Goal: Transaction & Acquisition: Purchase product/service

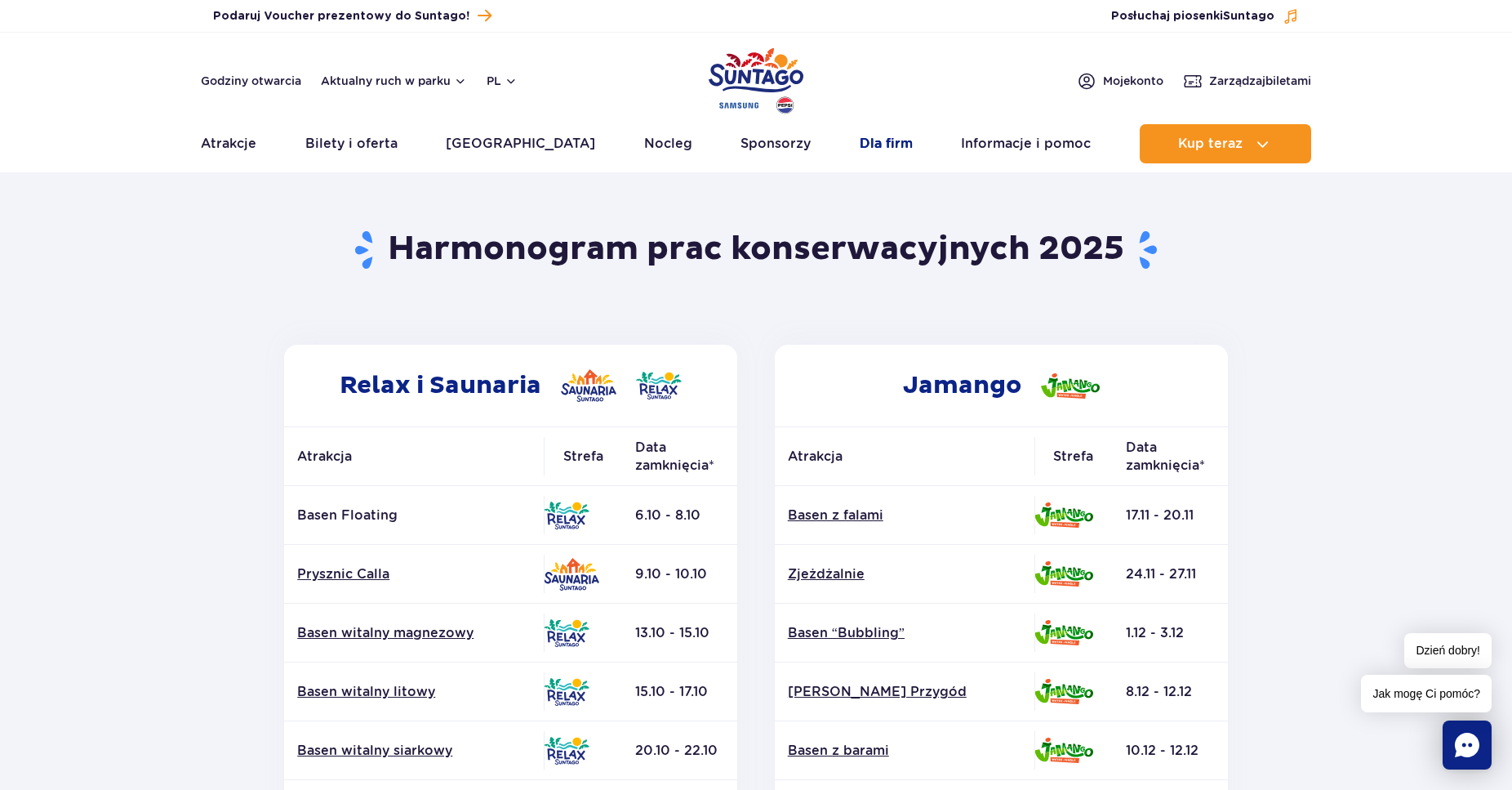
click at [862, 142] on link "Dla firm" at bounding box center [886, 143] width 53 height 39
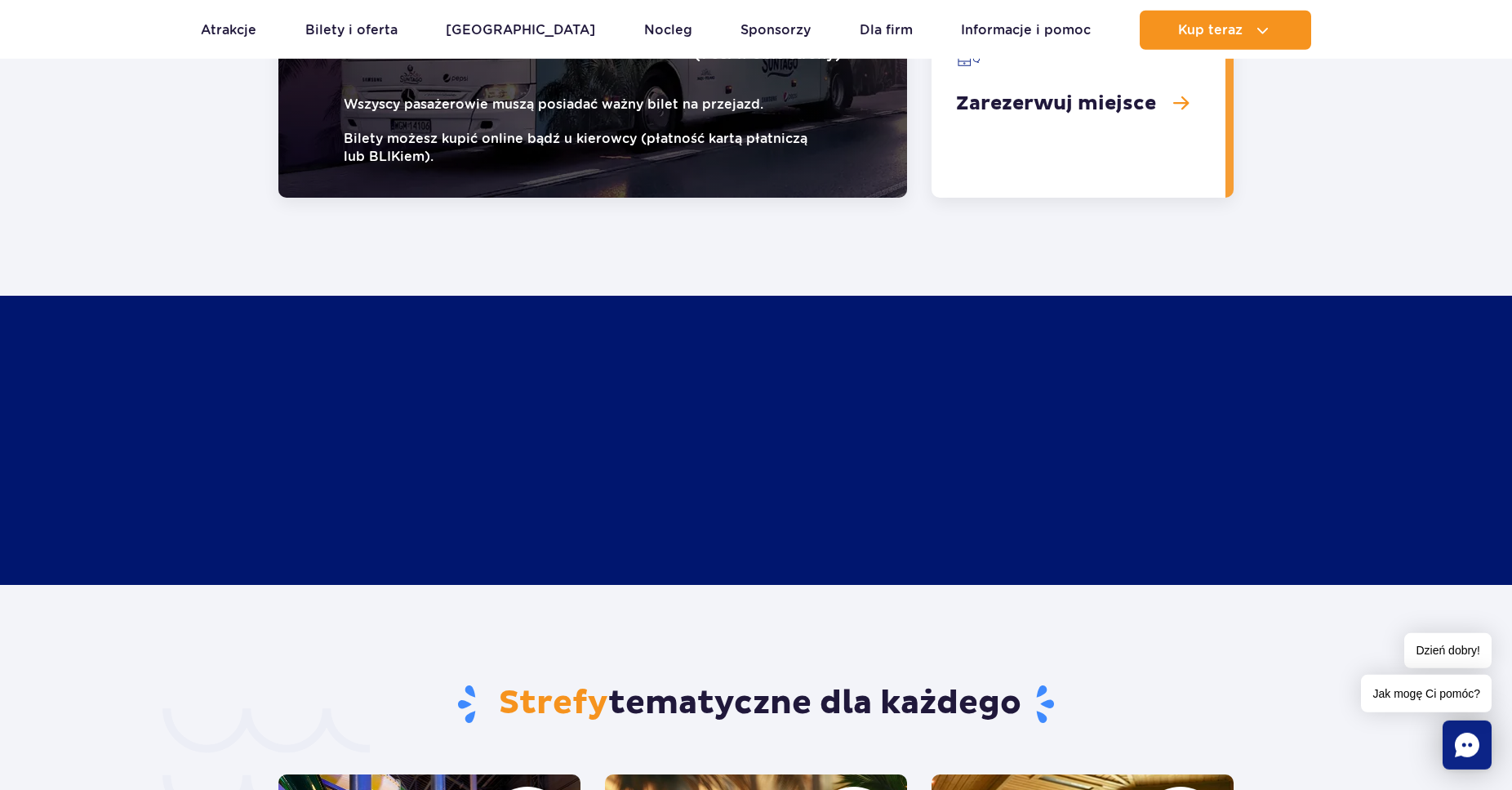
scroll to position [2714, 0]
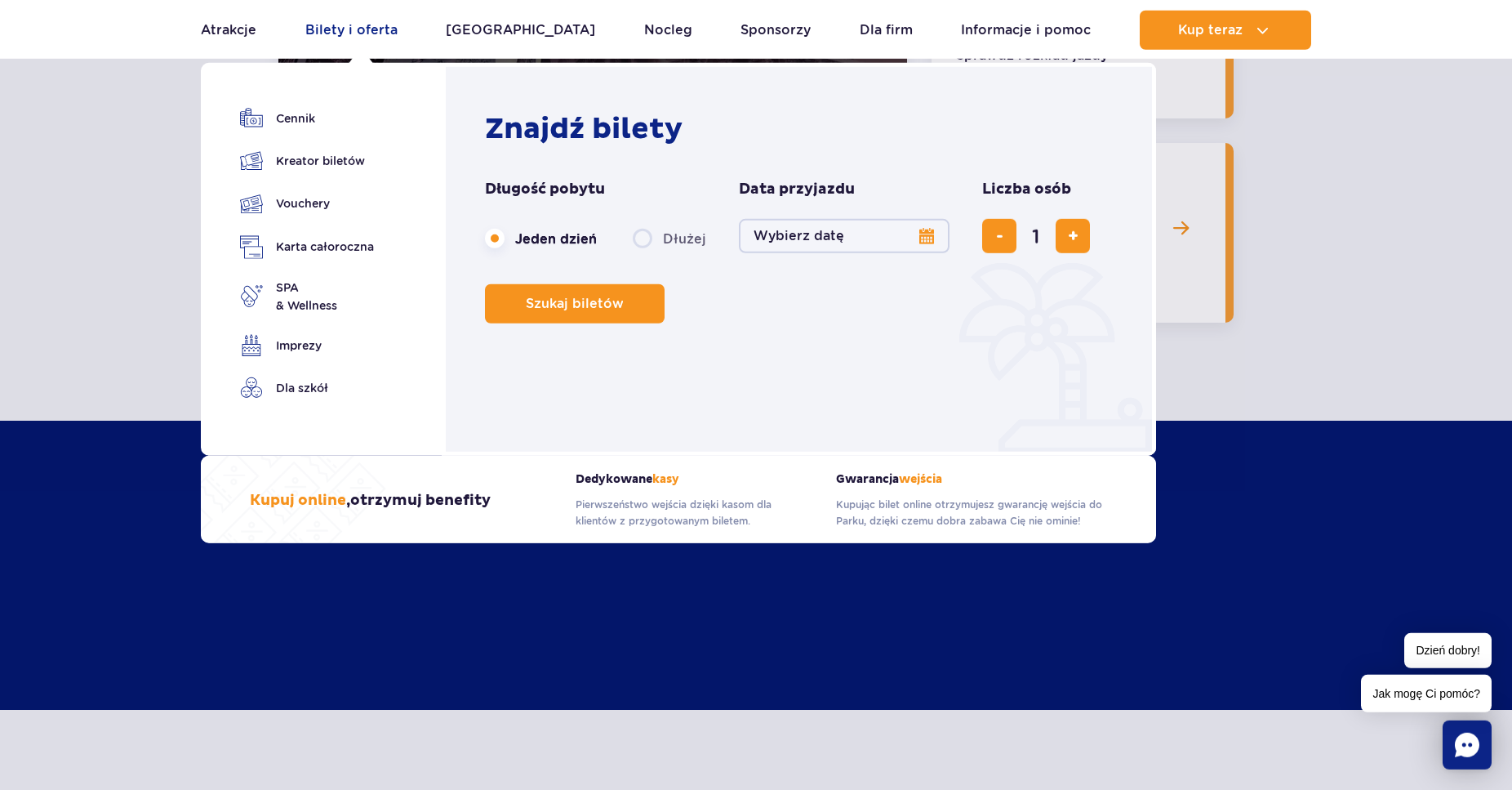
click at [345, 28] on link "Bilety i oferta" at bounding box center [351, 30] width 93 height 39
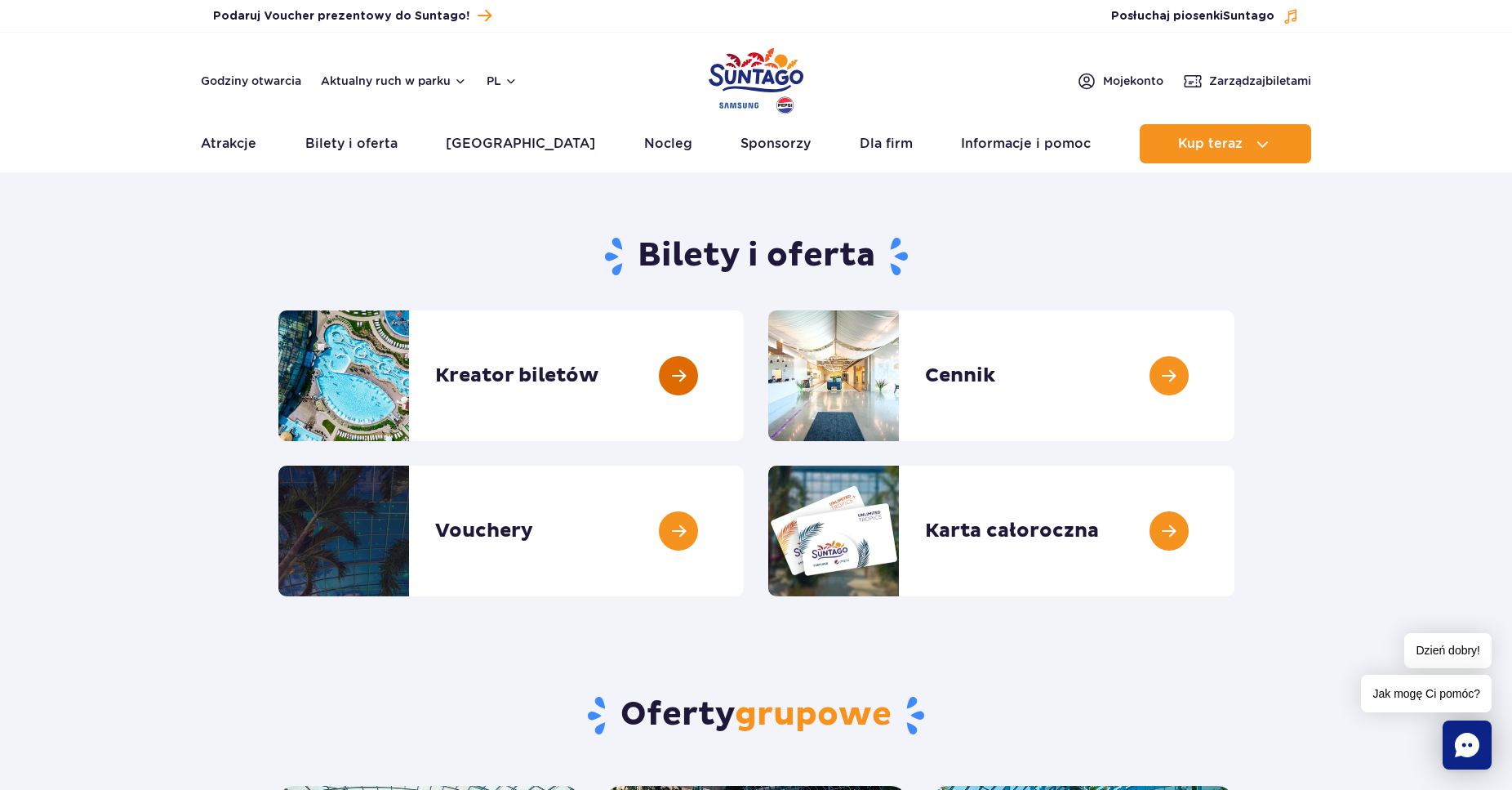
click at [744, 369] on link at bounding box center [744, 375] width 0 height 130
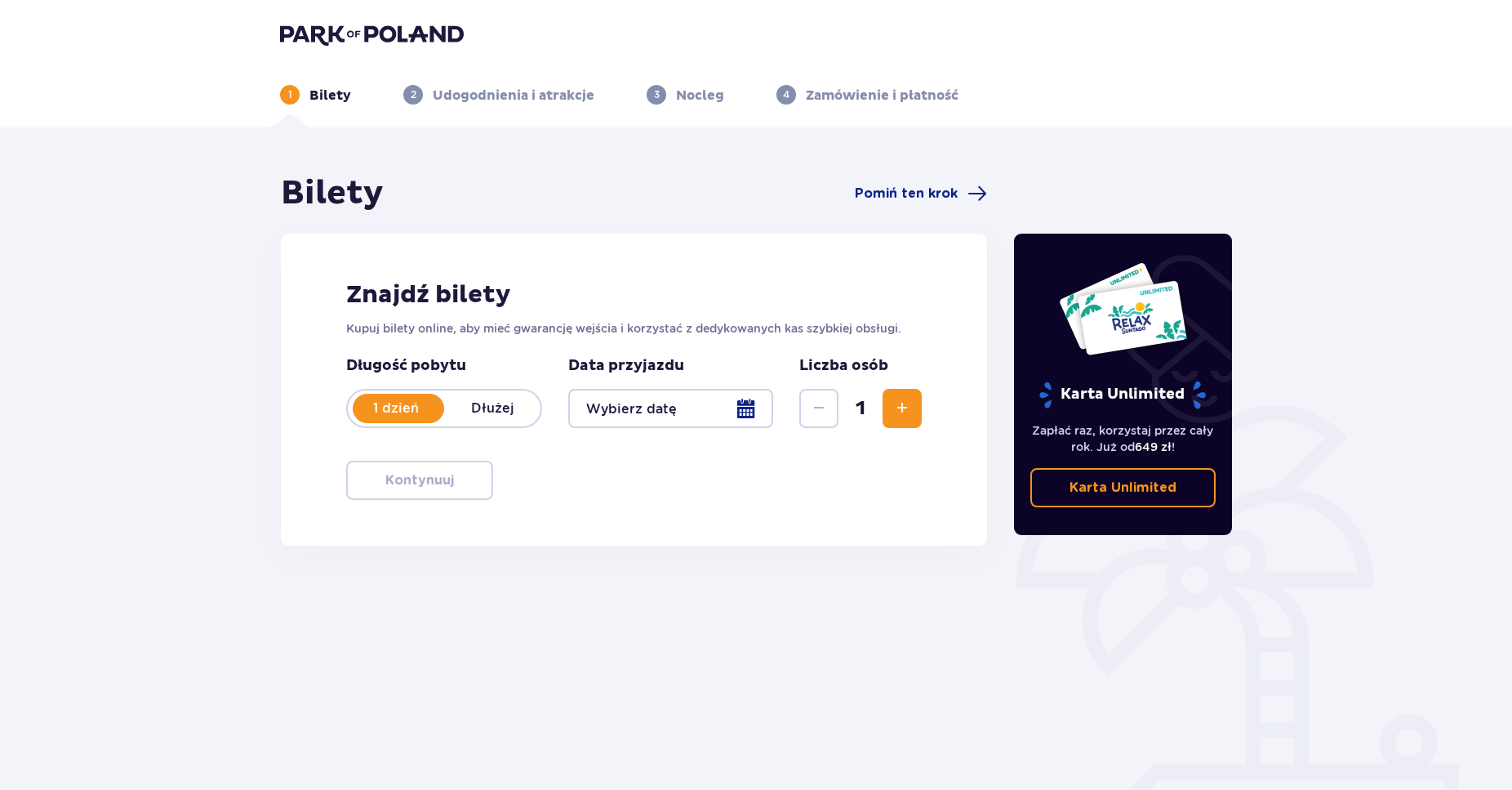
click at [406, 410] on p "1 dzień" at bounding box center [395, 408] width 96 height 18
click at [404, 407] on p "1 dzień" at bounding box center [395, 408] width 96 height 18
click at [745, 405] on div at bounding box center [670, 408] width 205 height 39
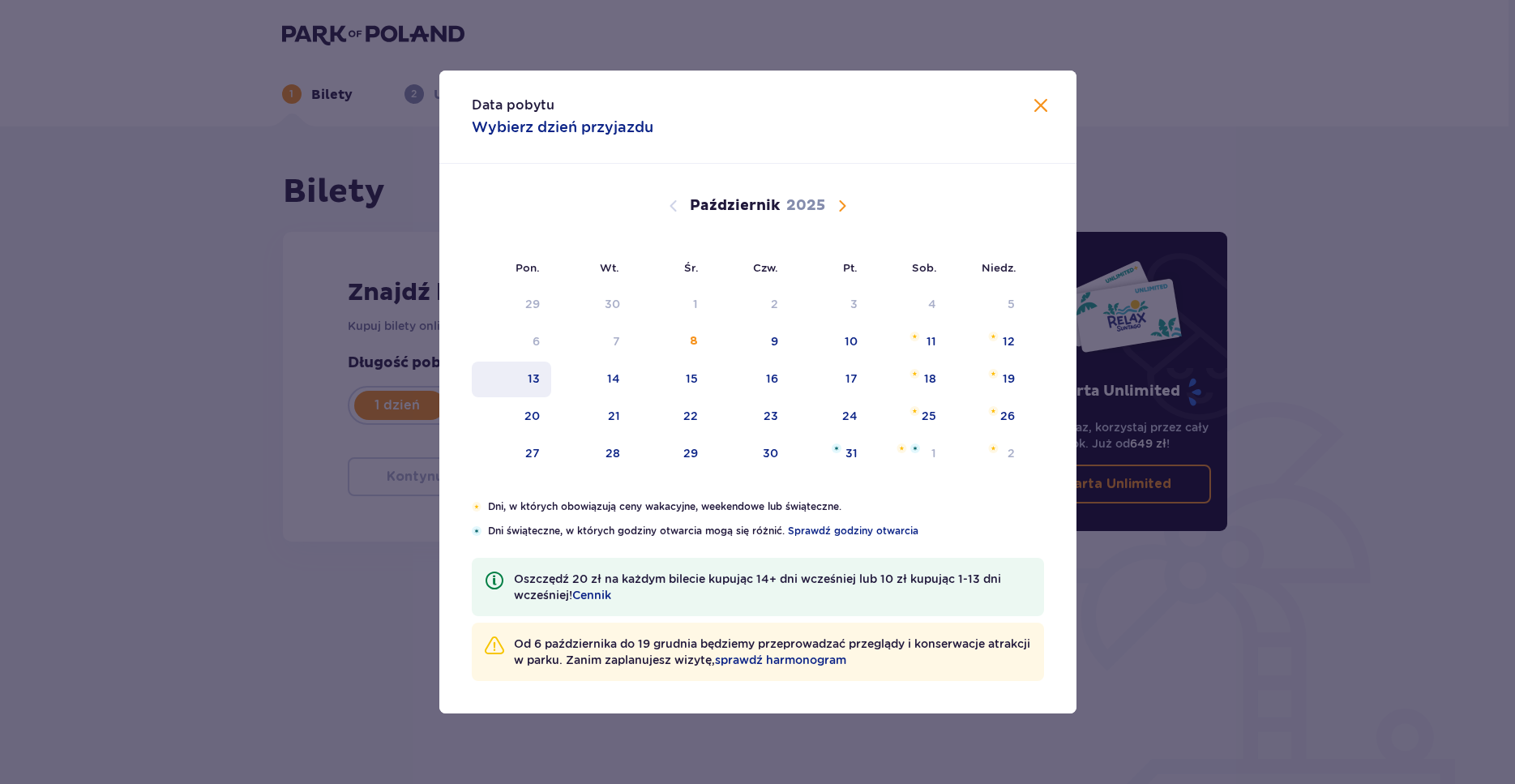
click at [532, 378] on div "13" at bounding box center [533, 379] width 12 height 16
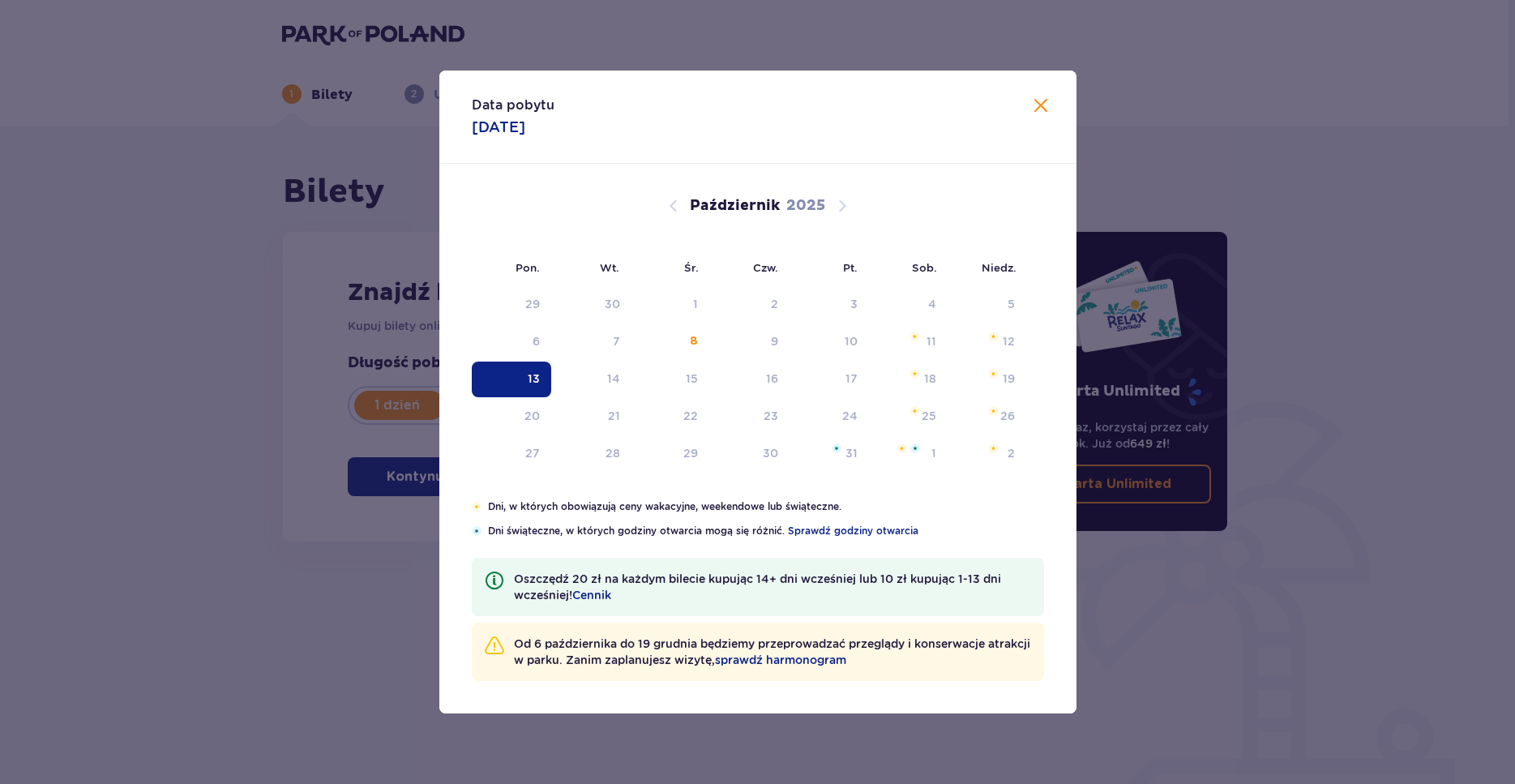
type input "13.10.25"
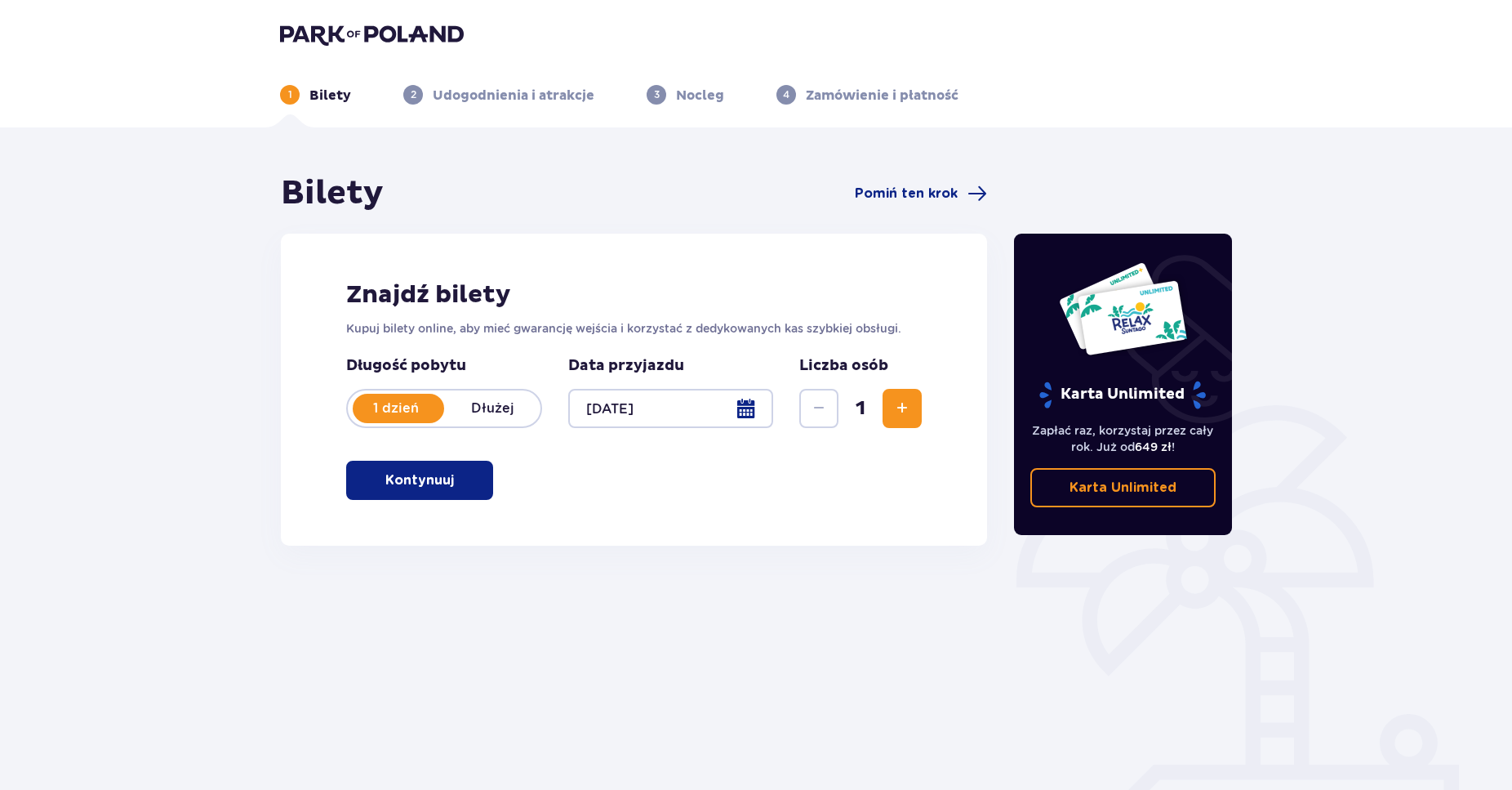
click at [875, 411] on span "1" at bounding box center [860, 408] width 38 height 25
click at [908, 416] on span "Zwiększ" at bounding box center [902, 407] width 19 height 19
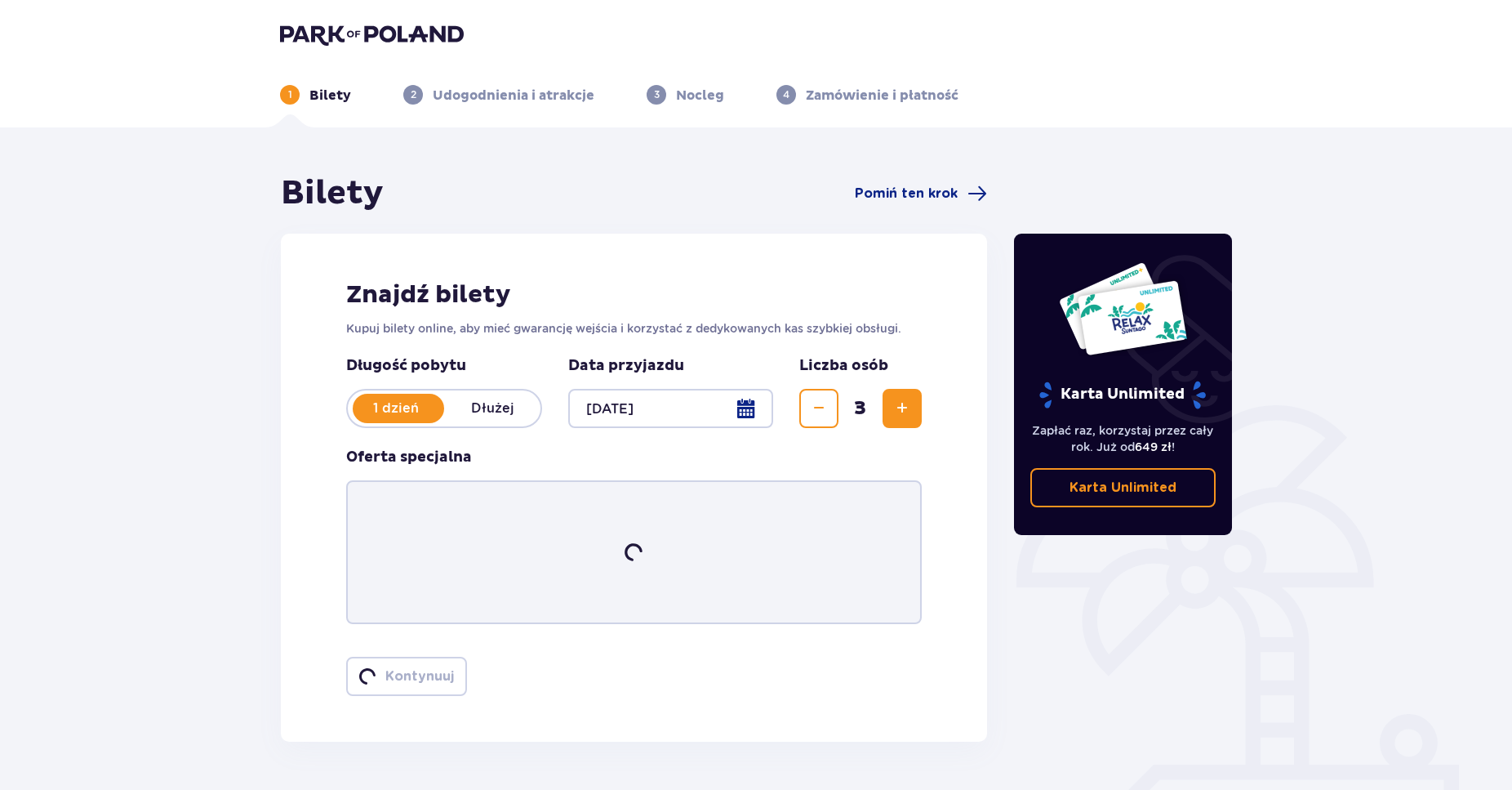
click at [907, 415] on span "Zwiększ" at bounding box center [902, 407] width 19 height 19
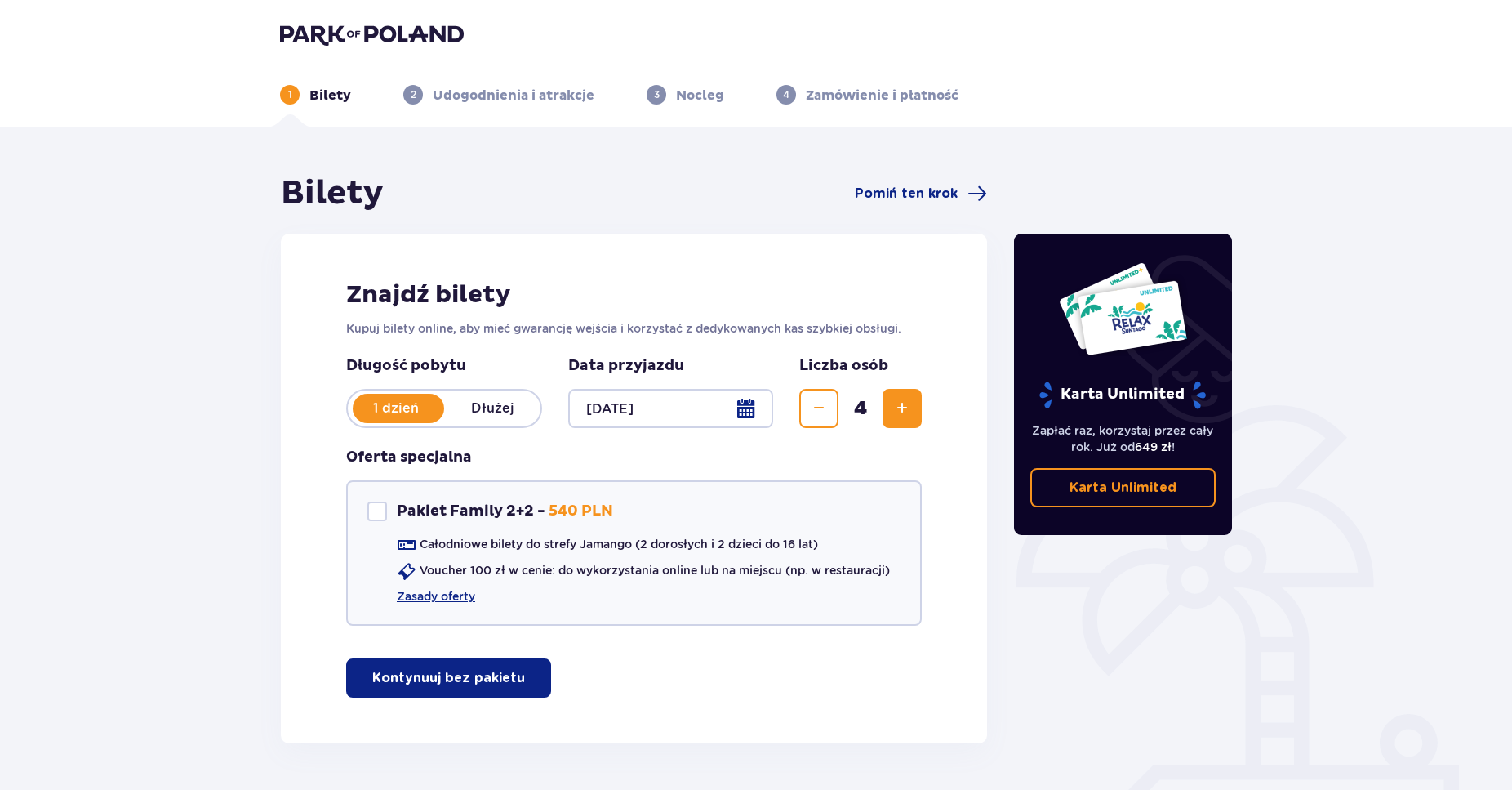
click at [907, 415] on span "Zwiększ" at bounding box center [902, 407] width 19 height 19
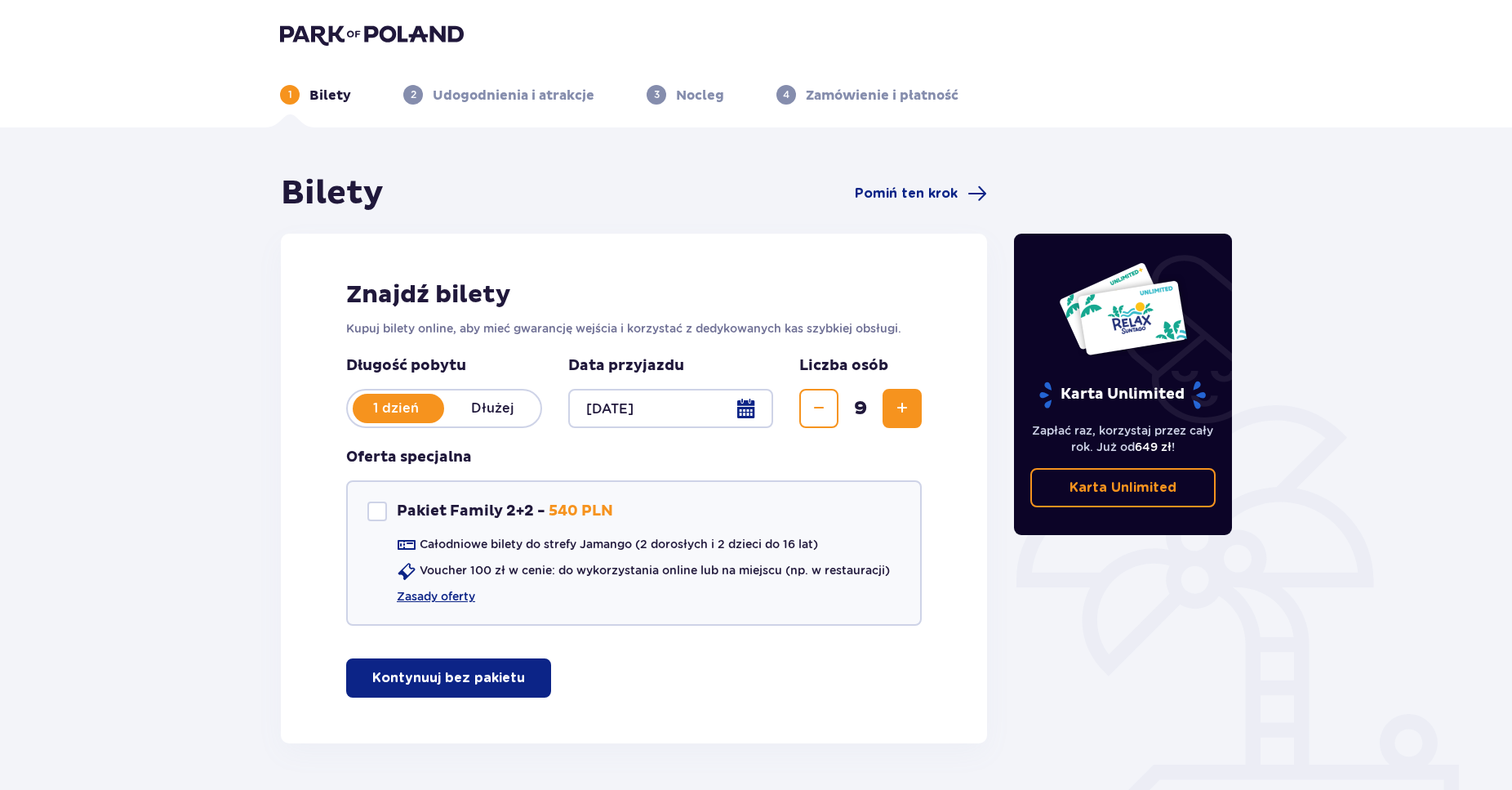
click at [907, 415] on span "Zwiększ" at bounding box center [902, 407] width 19 height 19
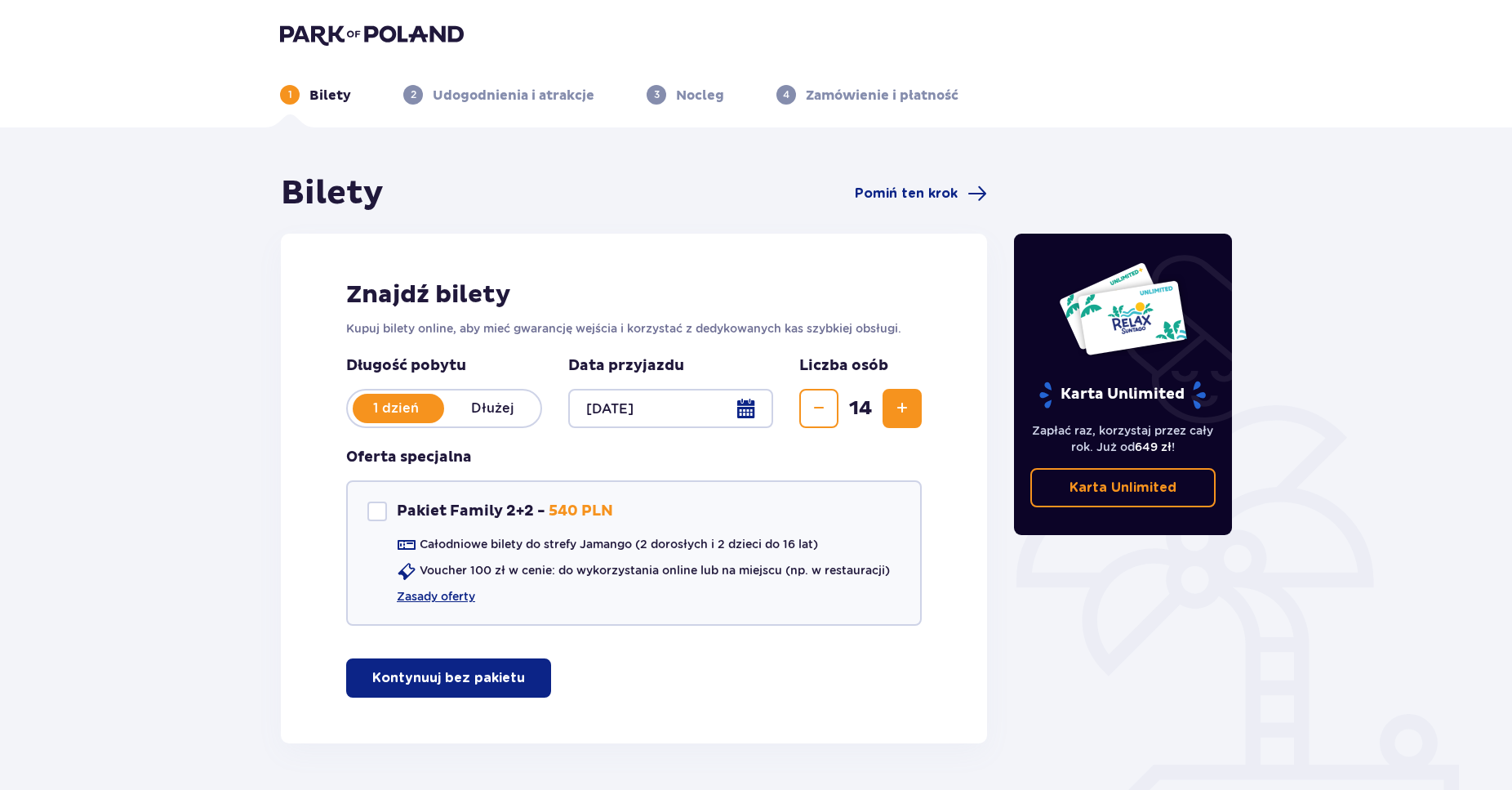
click at [907, 415] on span "Zwiększ" at bounding box center [902, 407] width 19 height 19
click at [908, 413] on span "Zwiększ" at bounding box center [902, 407] width 19 height 19
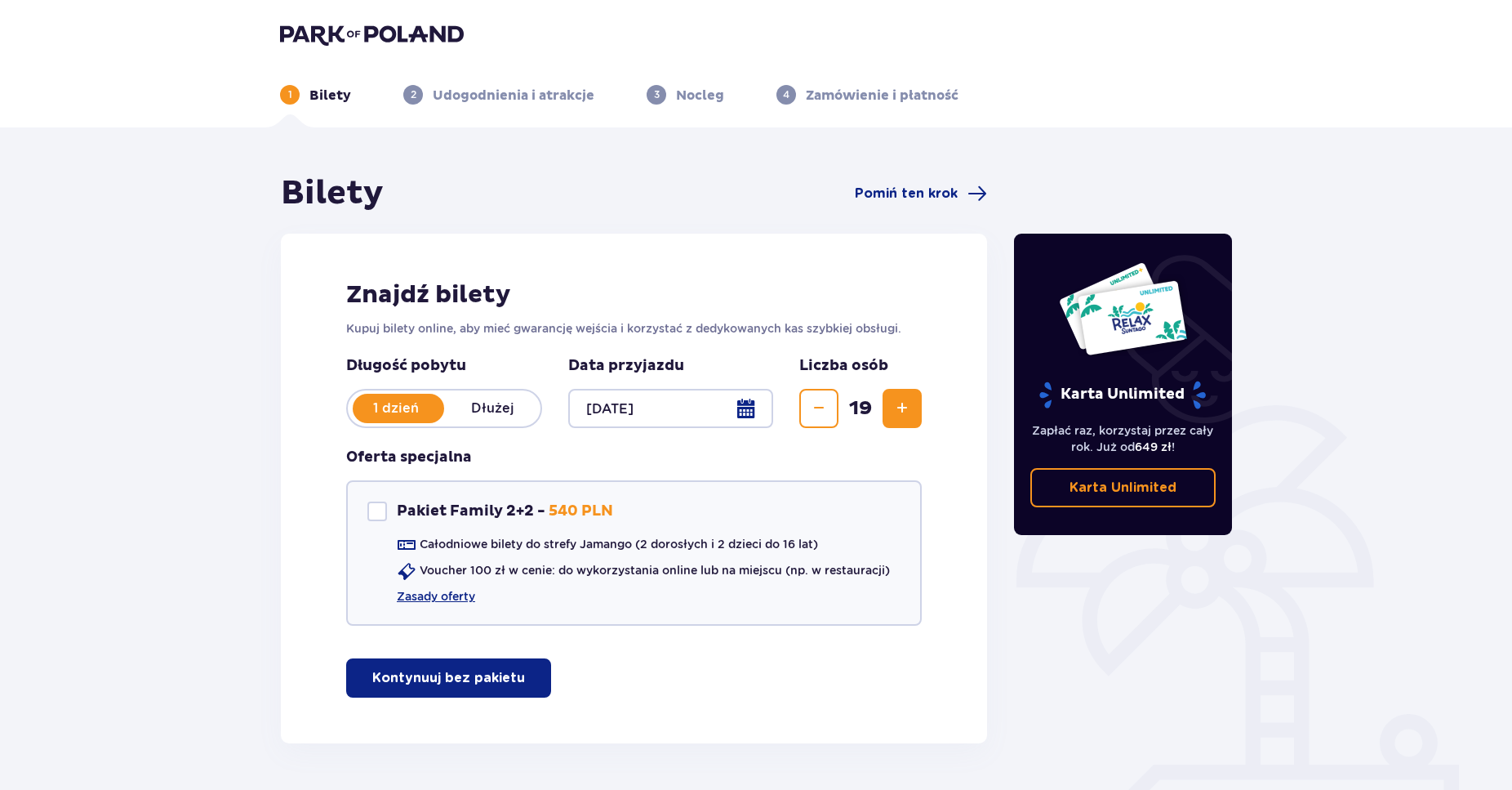
click at [908, 413] on span "Zwiększ" at bounding box center [902, 407] width 19 height 19
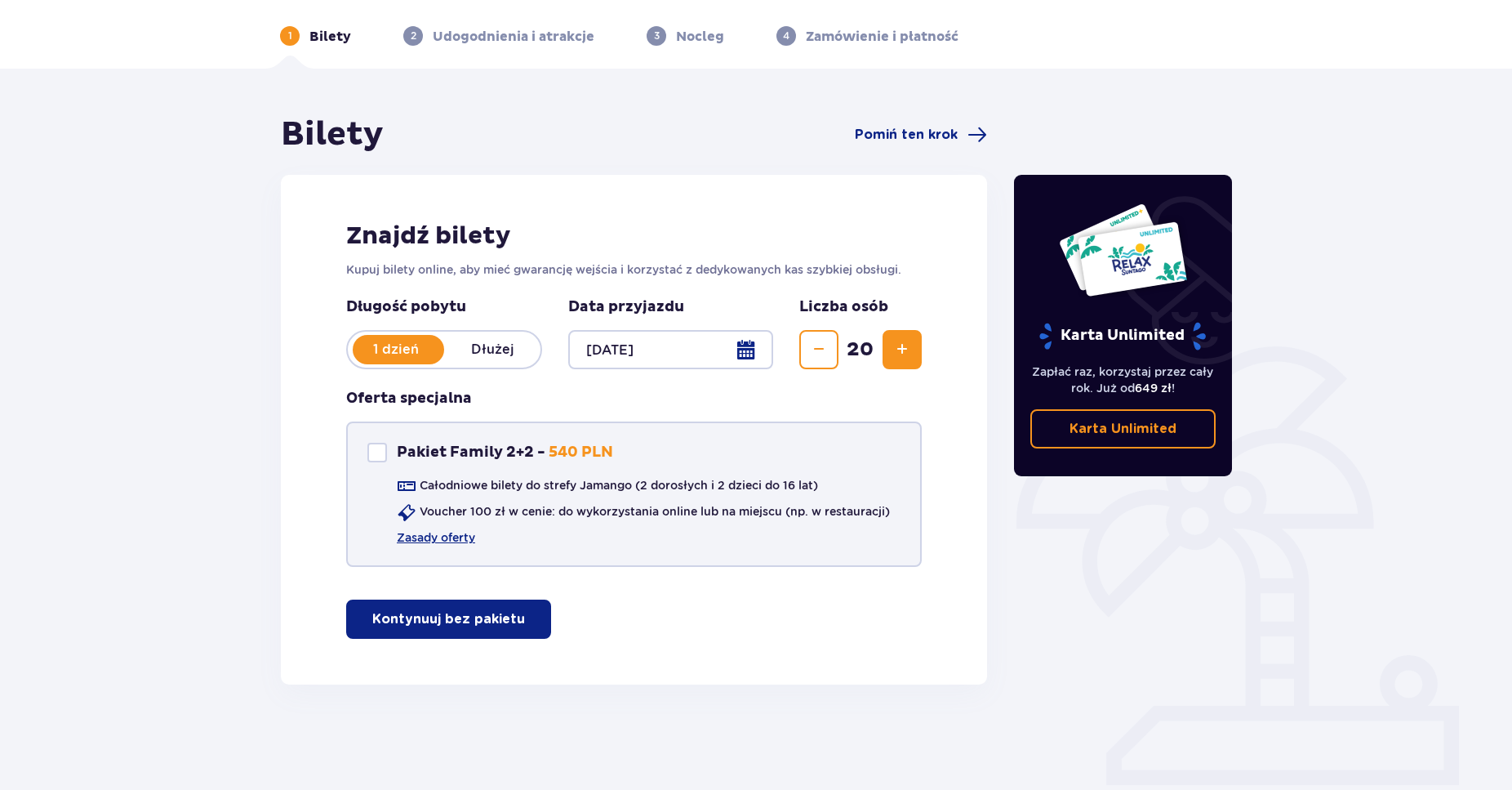
click at [376, 455] on div "Pakiet Family 2+2" at bounding box center [376, 451] width 19 height 19
checkbox input "true"
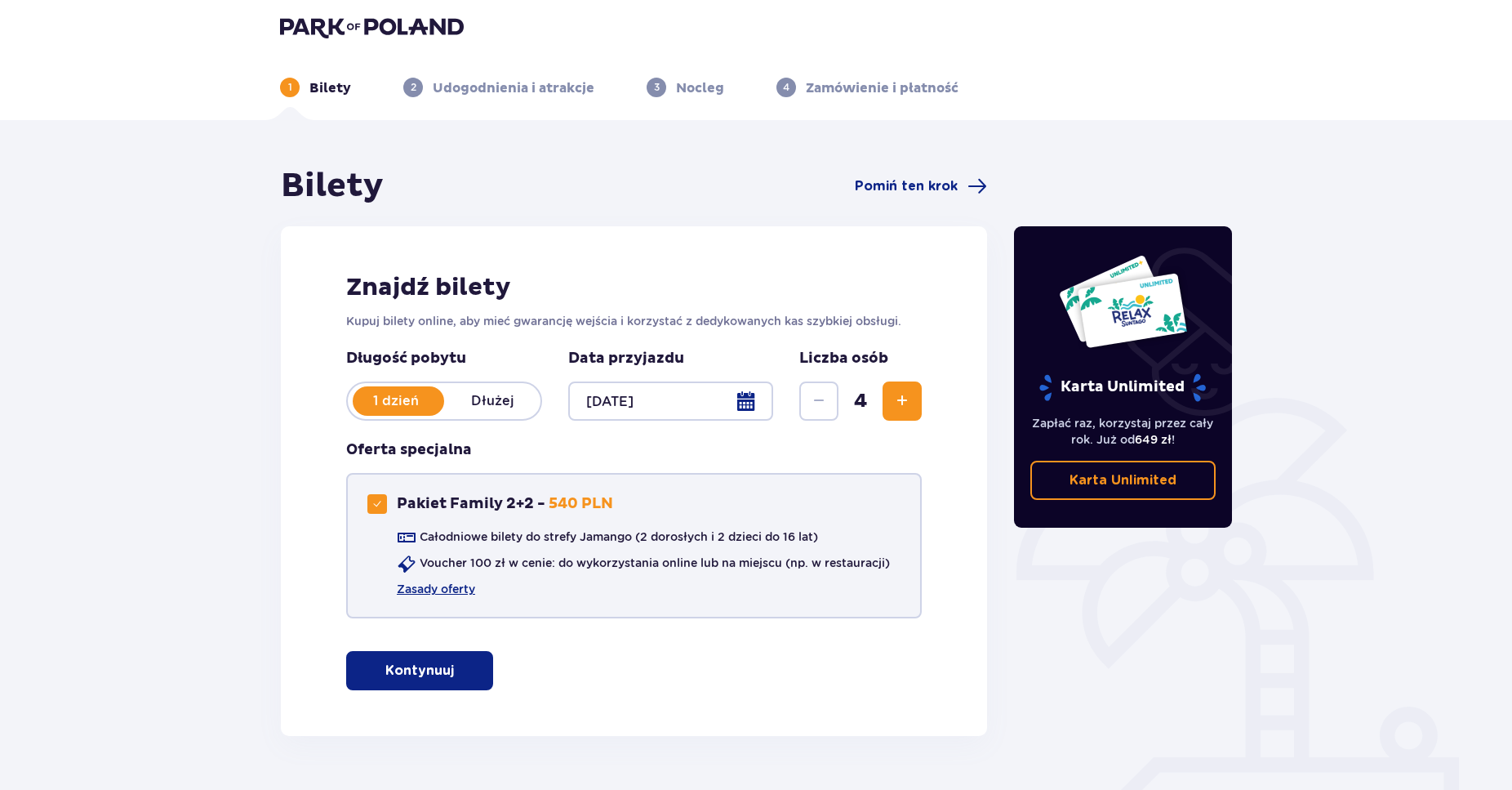
scroll to position [0, 0]
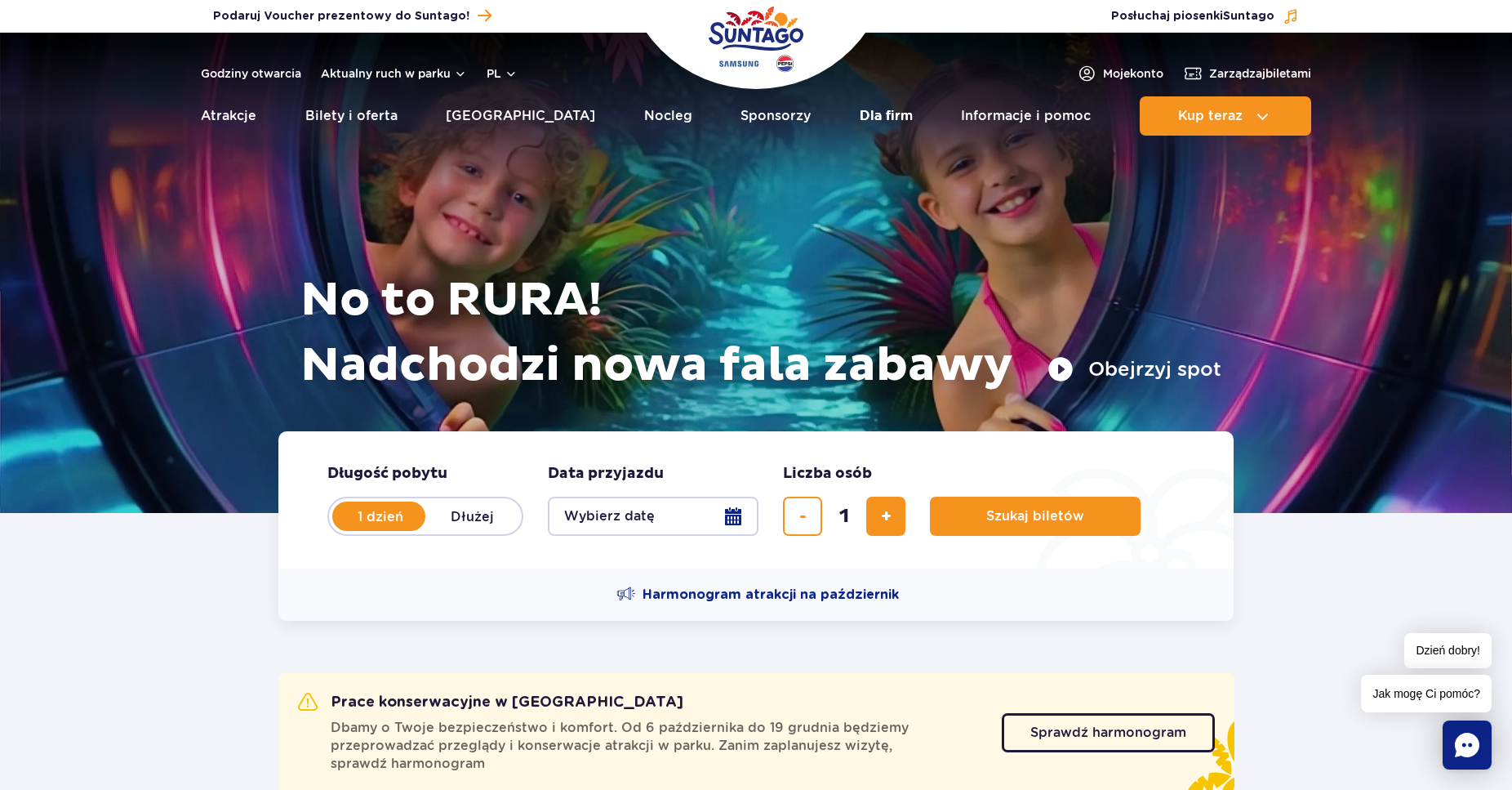
click at [864, 117] on link "Dla firm" at bounding box center [886, 116] width 53 height 39
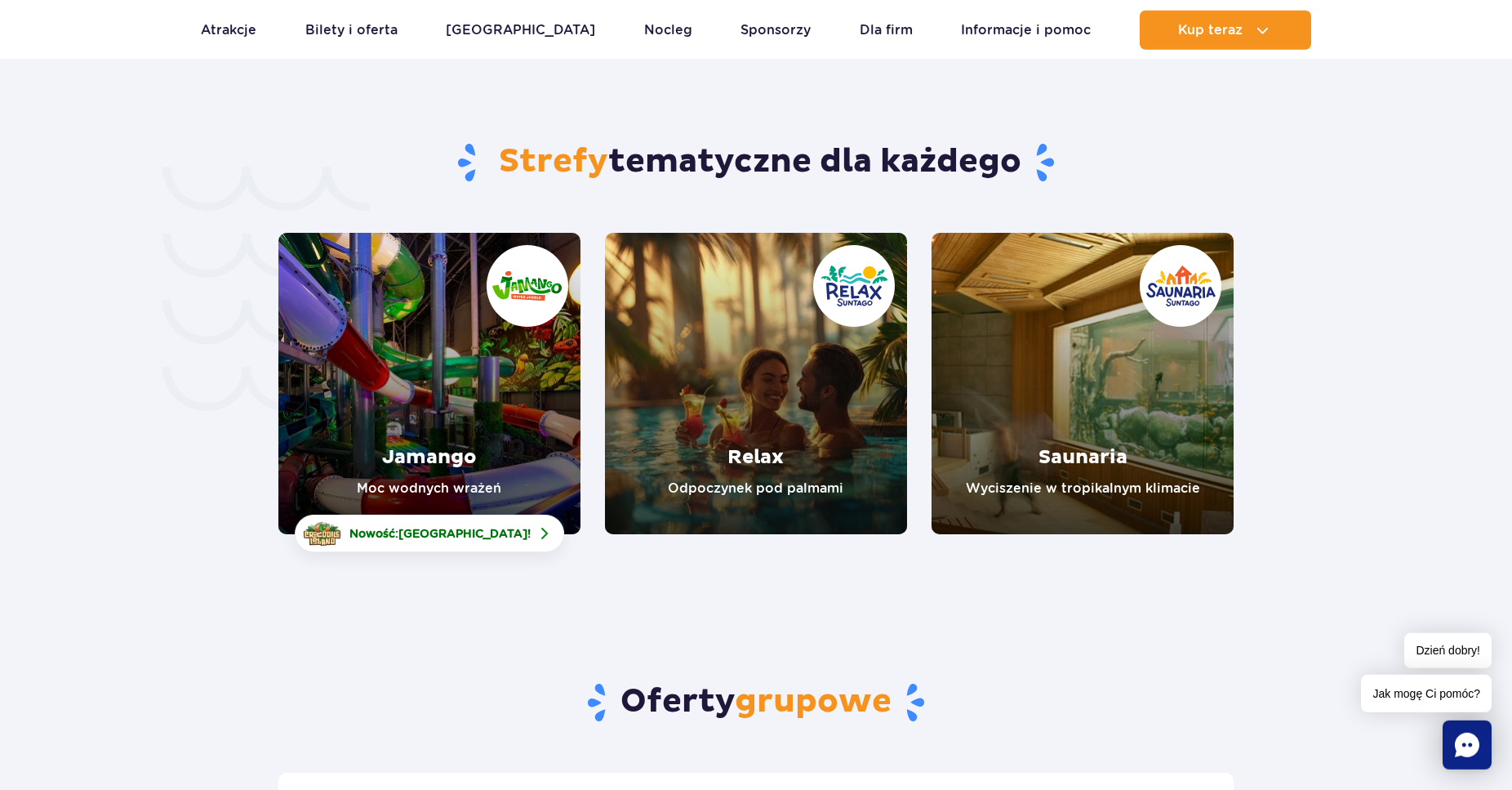
scroll to position [3713, 0]
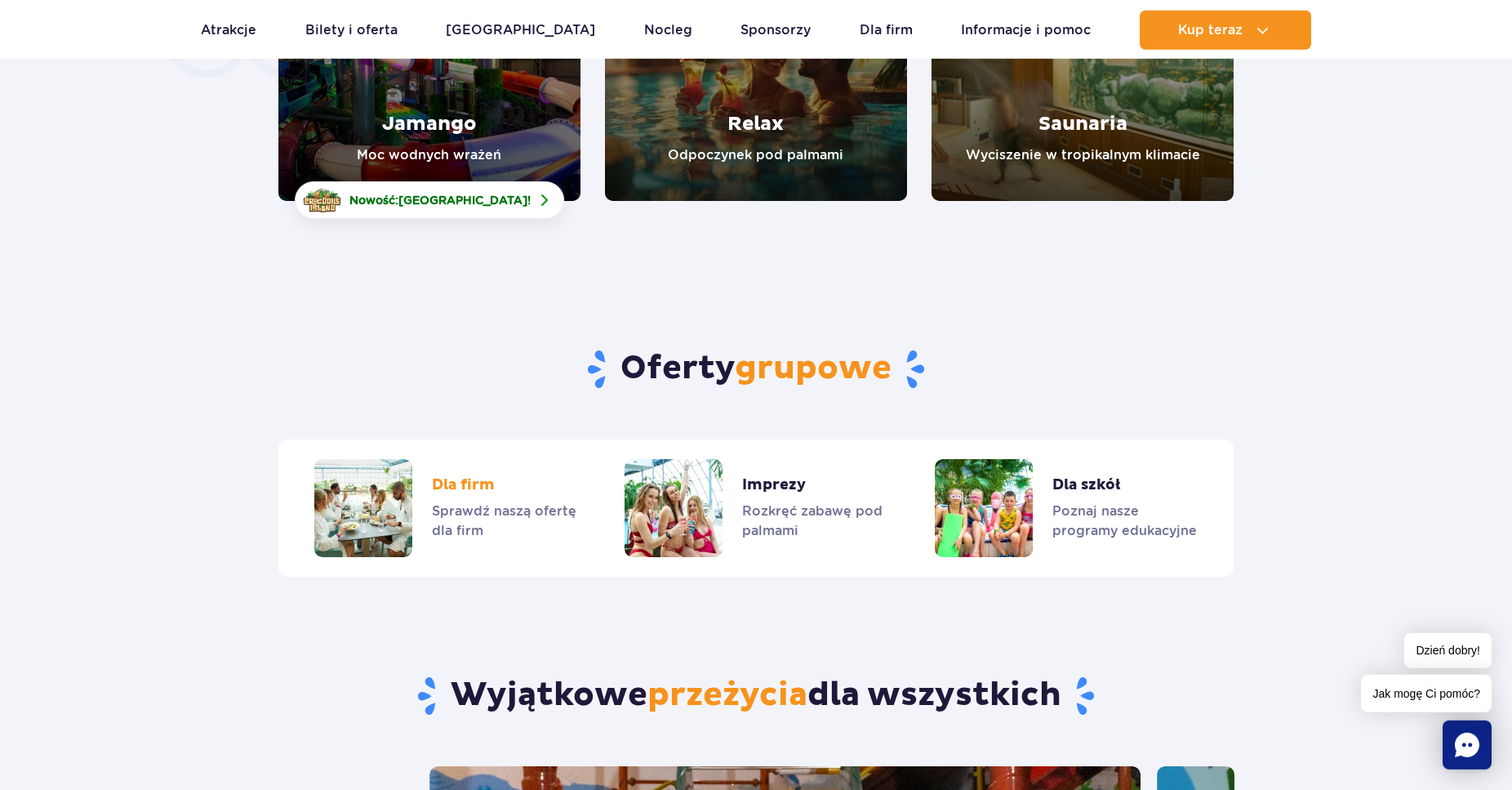
click at [461, 459] on link "Dla firm" at bounding box center [446, 507] width 263 height 98
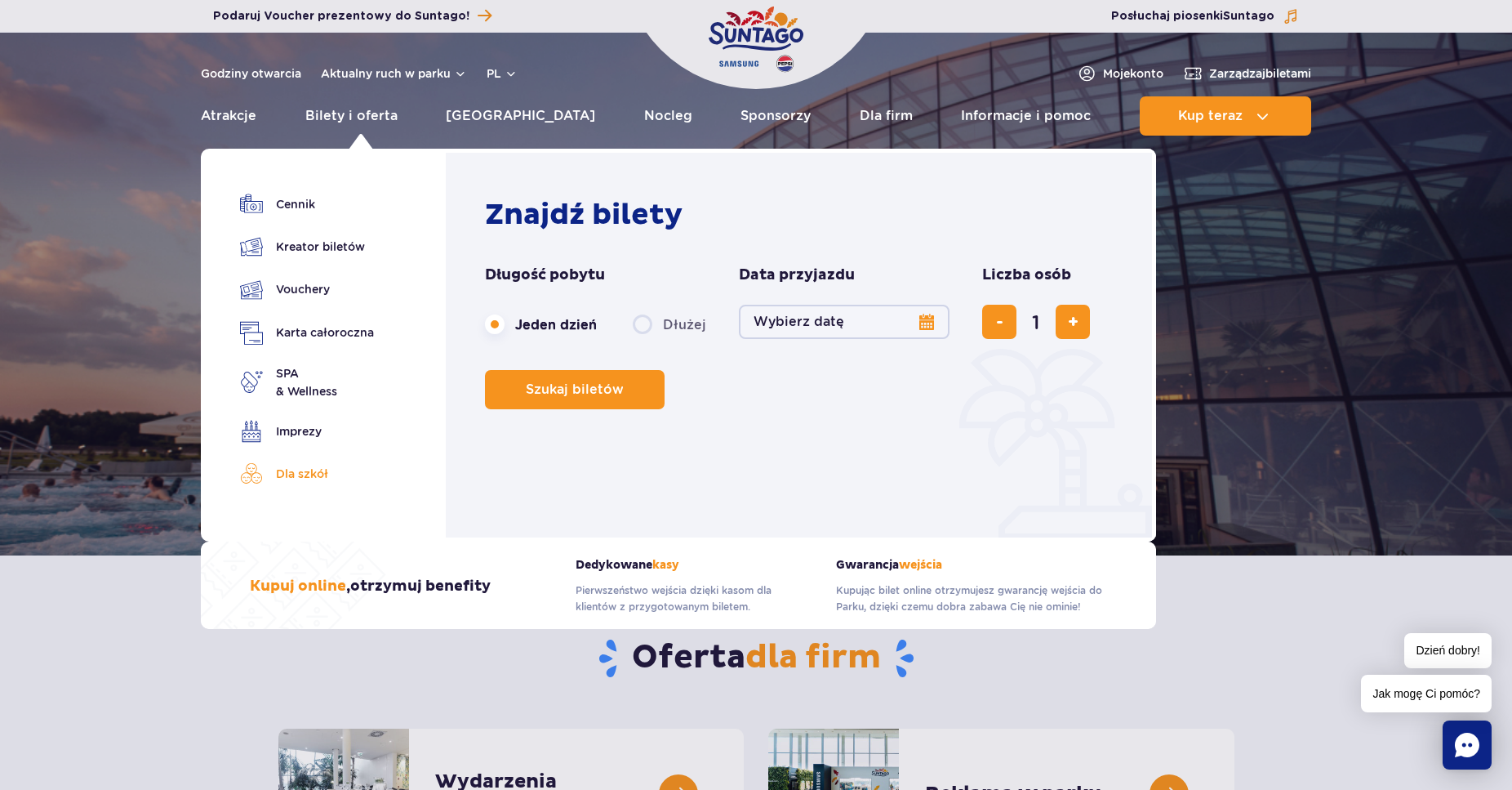
click at [313, 480] on link "Dla szkół" at bounding box center [307, 473] width 134 height 23
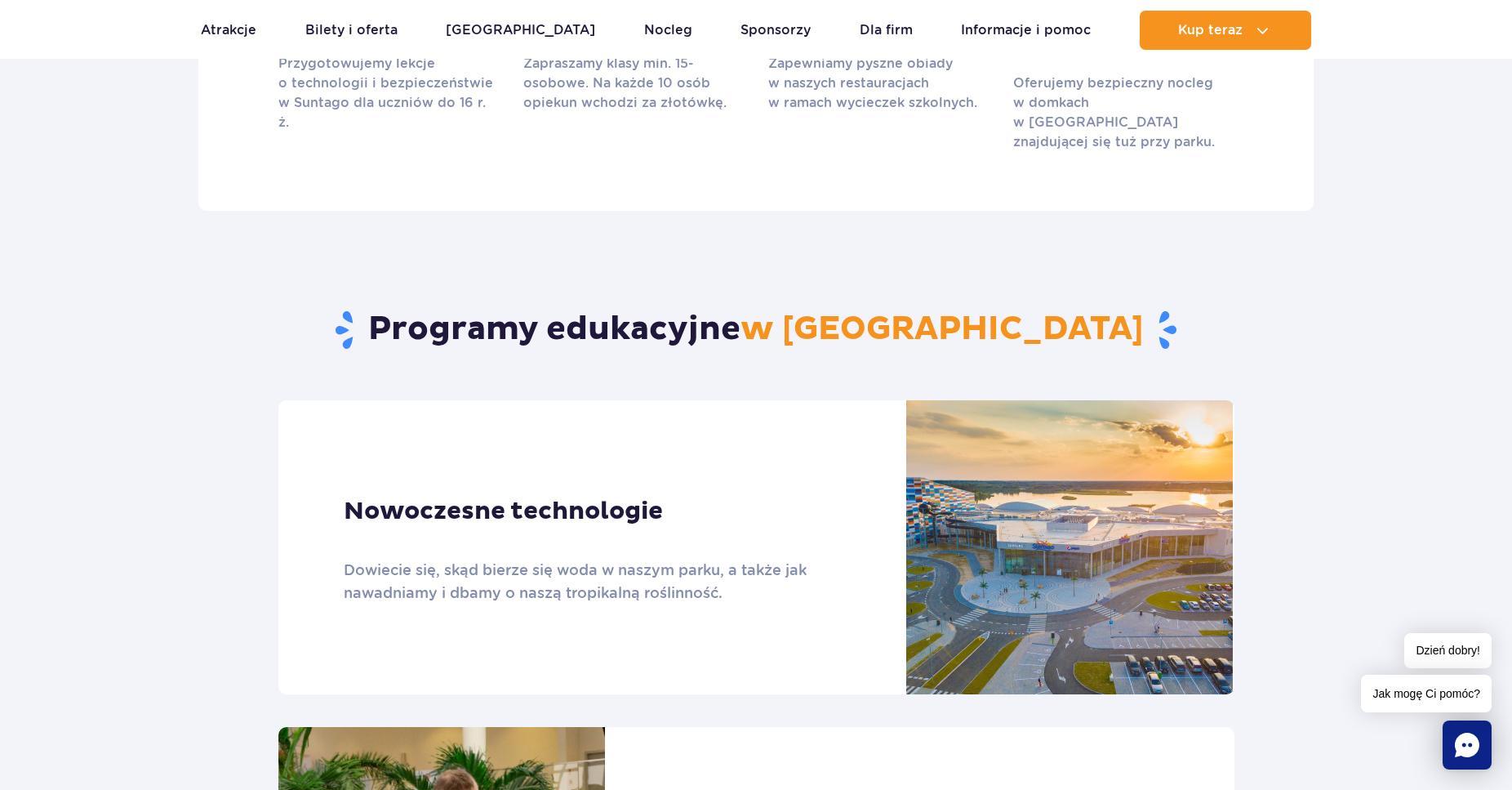
scroll to position [333, 0]
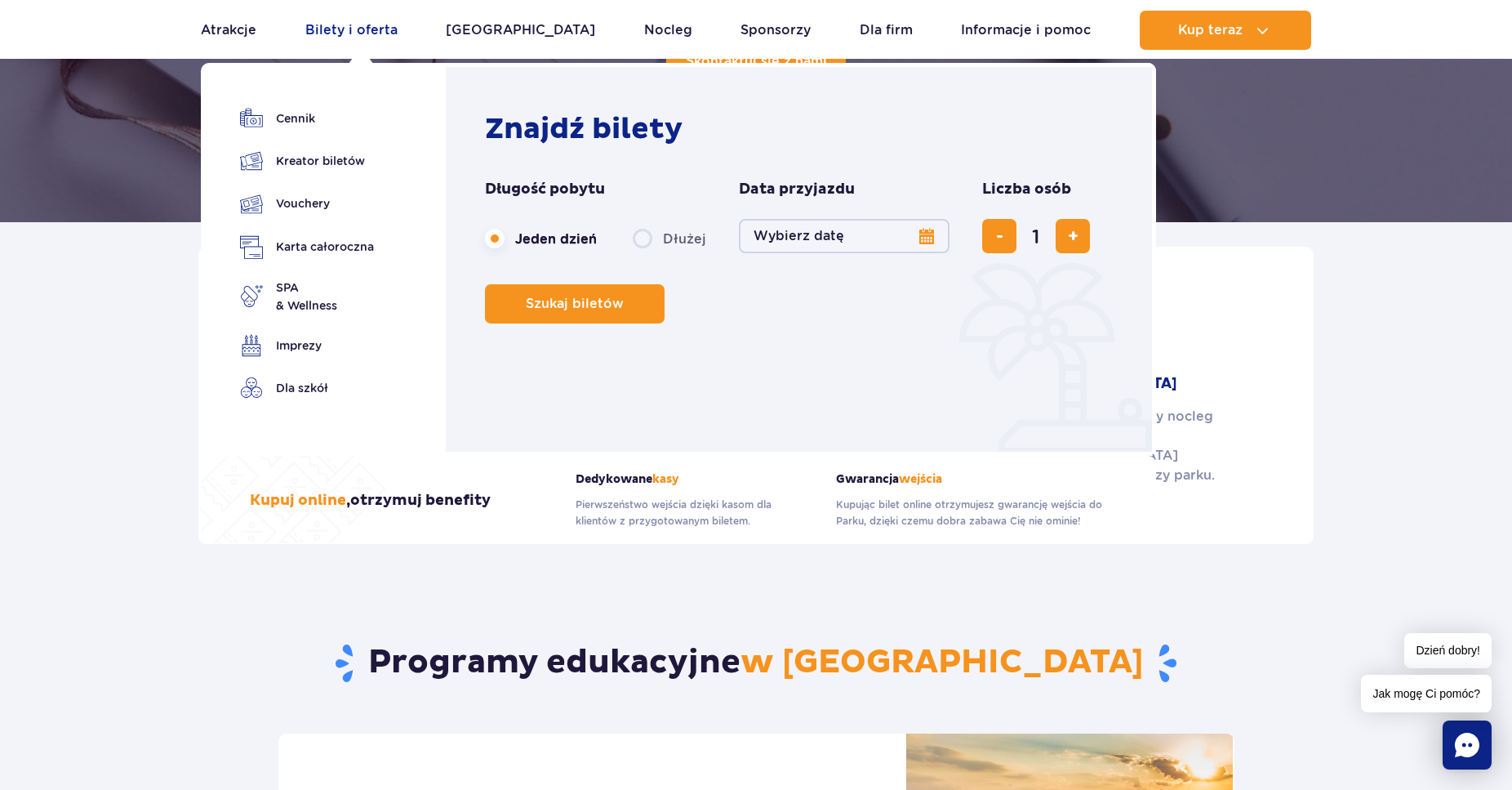
click at [343, 28] on link "Bilety i oferta" at bounding box center [351, 30] width 93 height 39
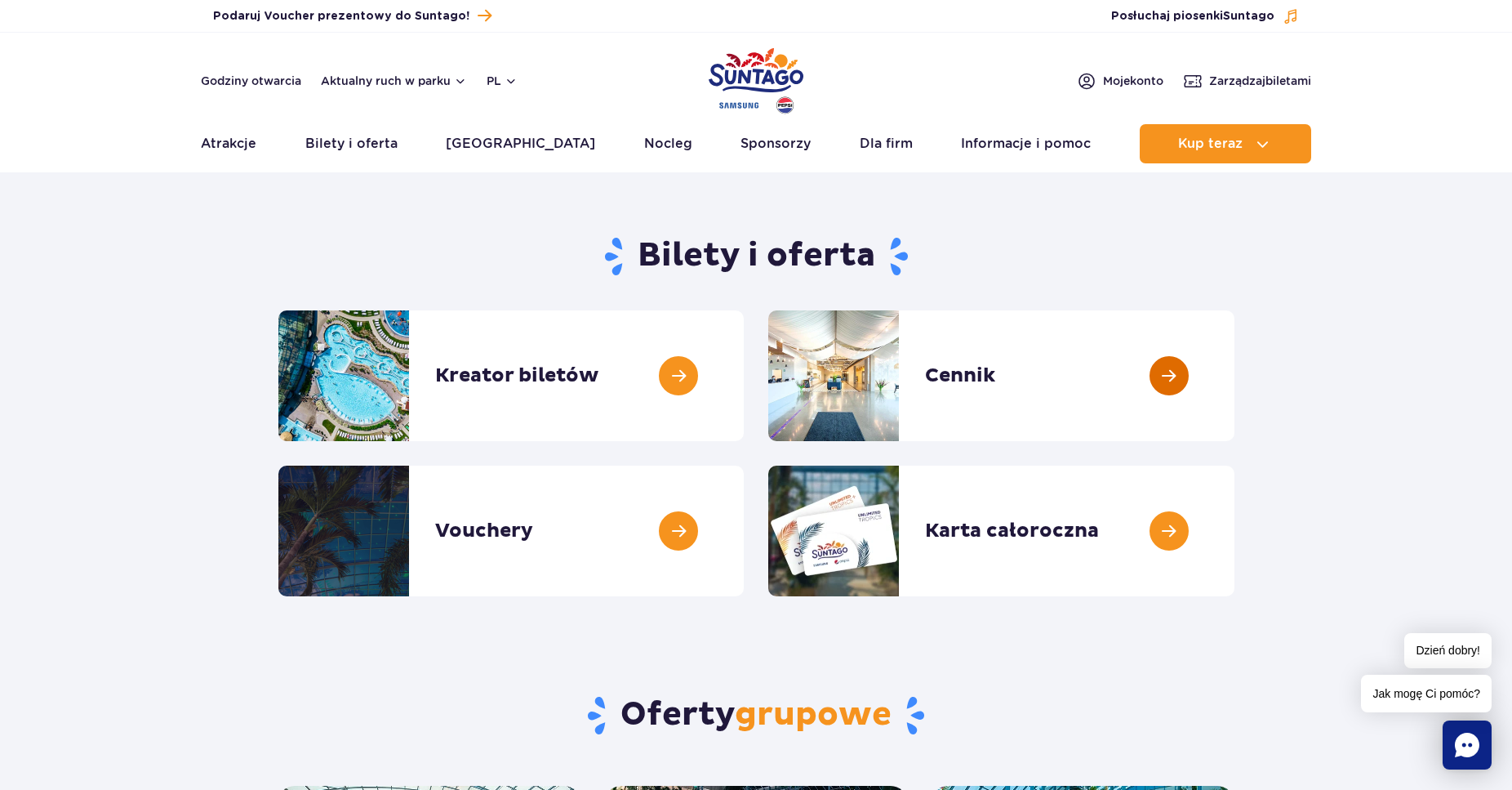
click at [1235, 377] on link at bounding box center [1235, 375] width 0 height 130
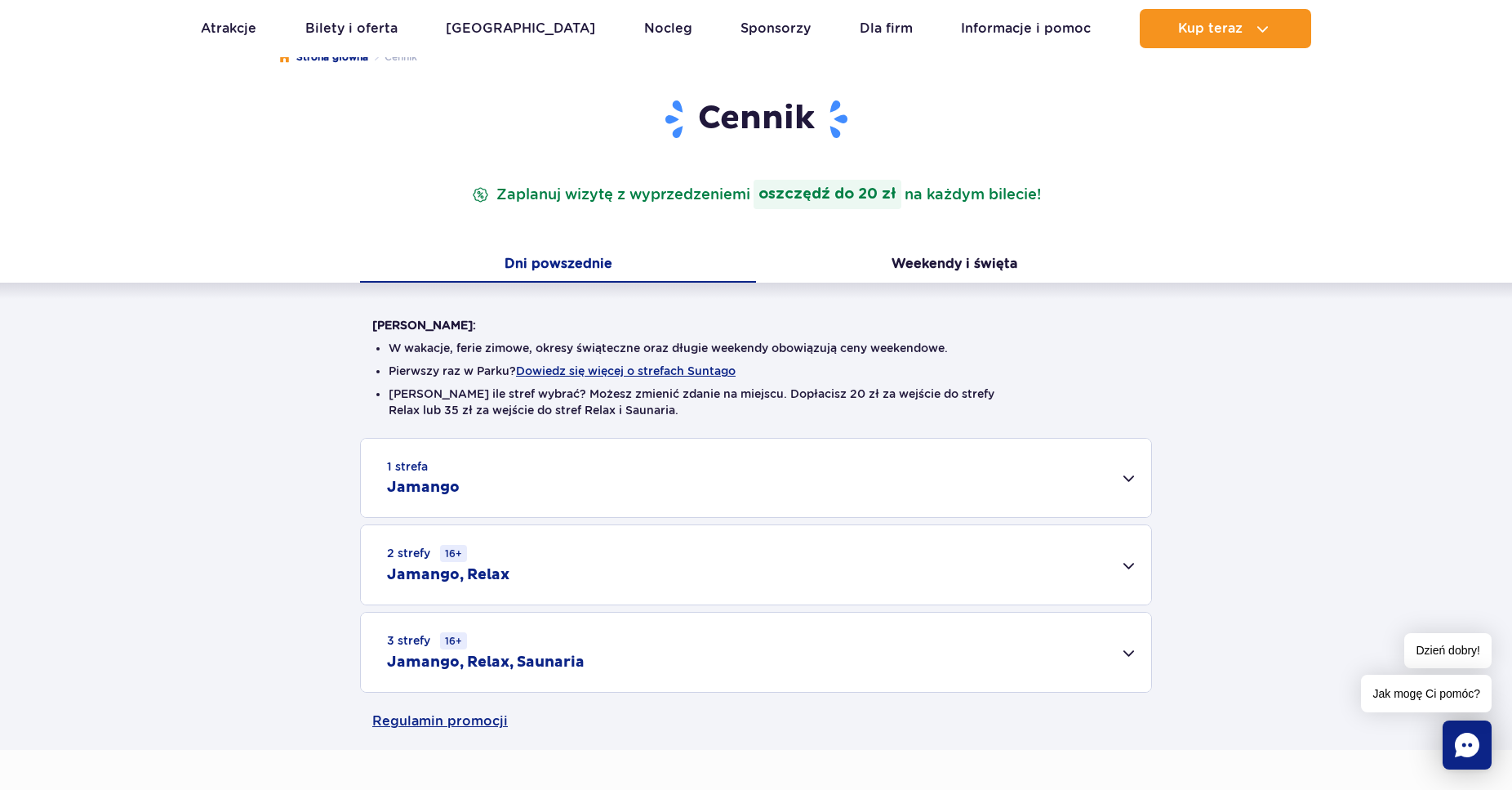
scroll to position [333, 0]
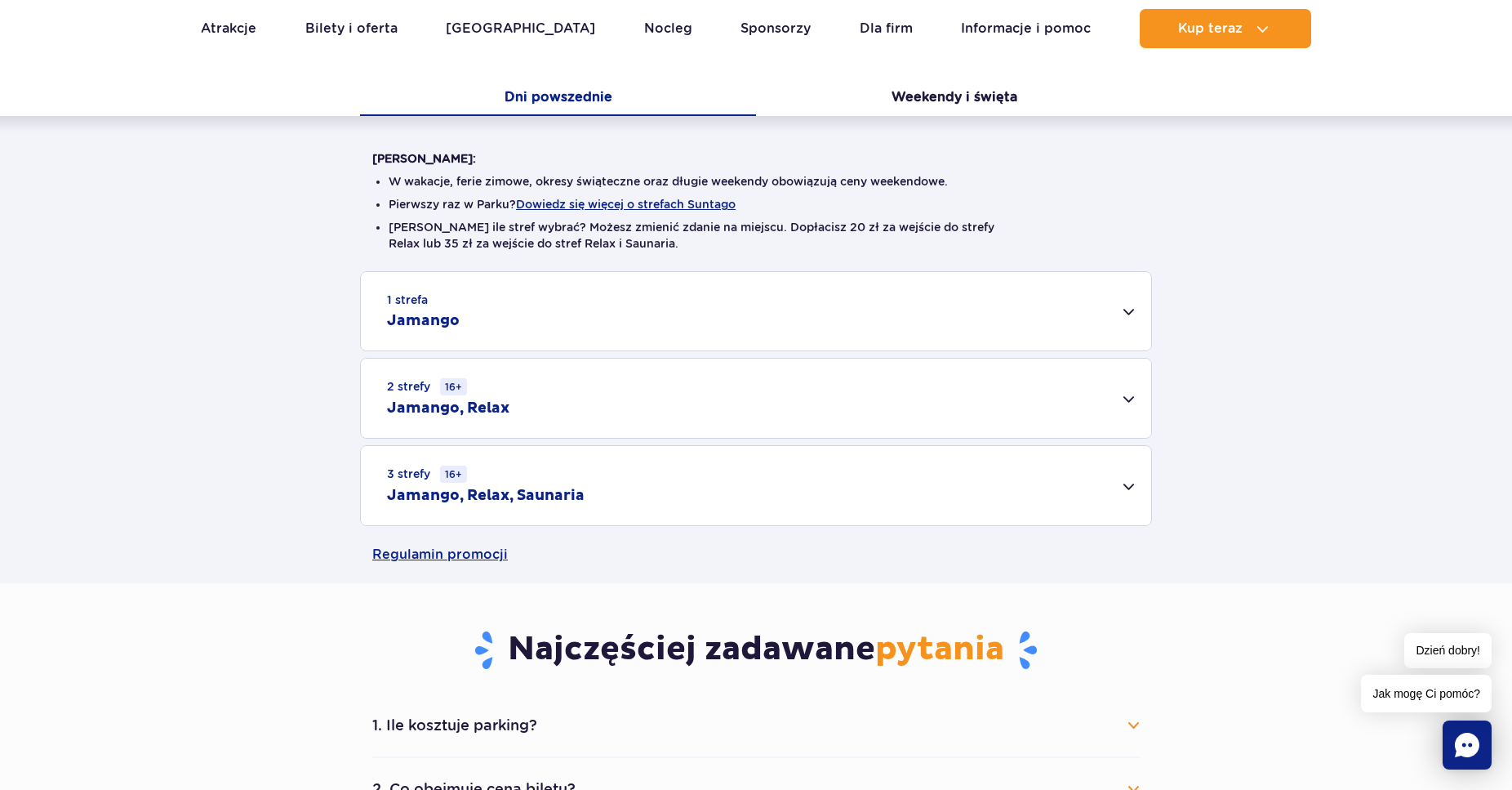
click at [1120, 316] on div "1 strefa Jamango" at bounding box center [755, 310] width 790 height 78
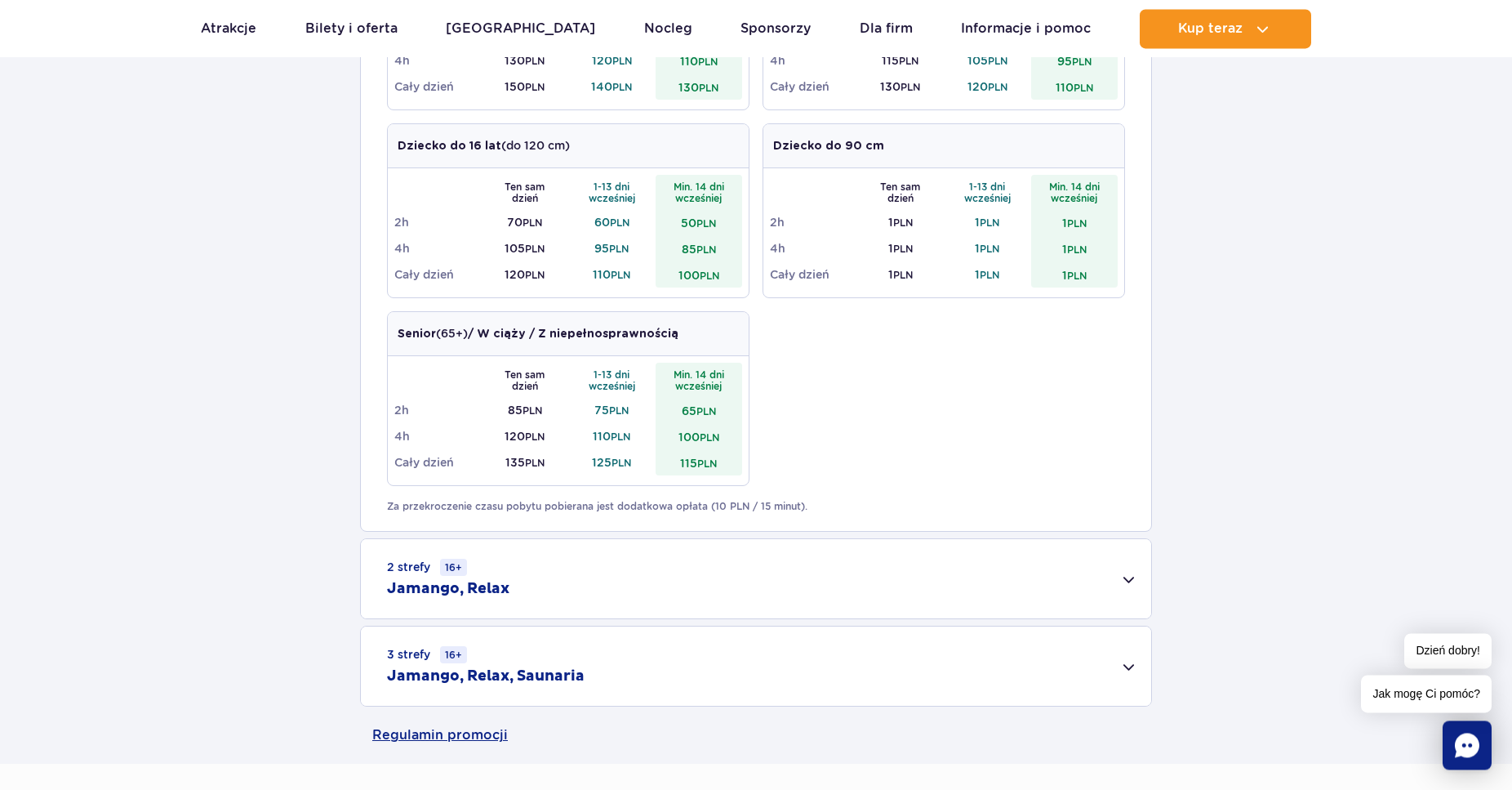
scroll to position [750, 0]
click at [1129, 575] on div "2 strefy 16+ Jamango, Relax" at bounding box center [755, 577] width 790 height 79
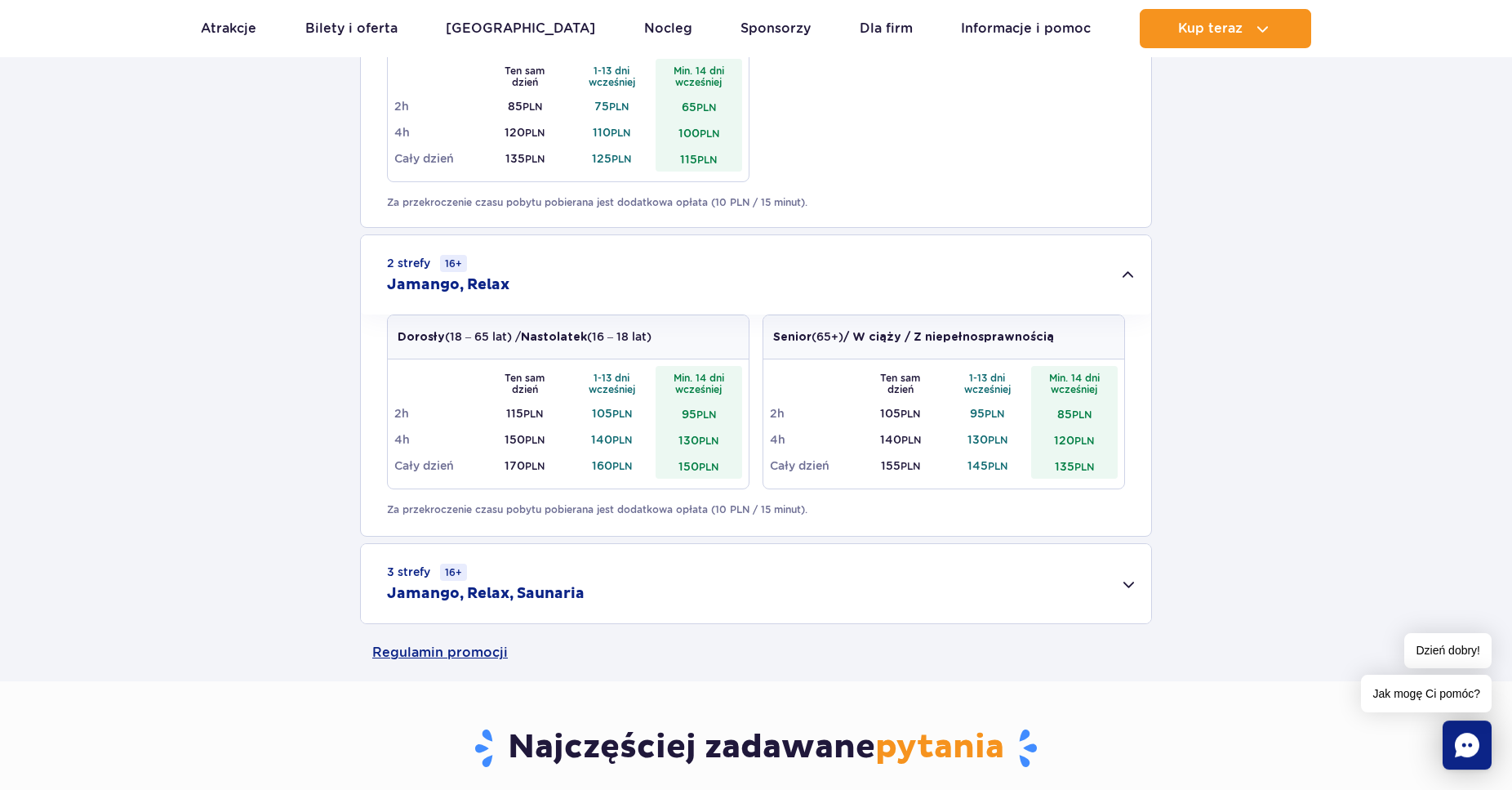
scroll to position [1166, 0]
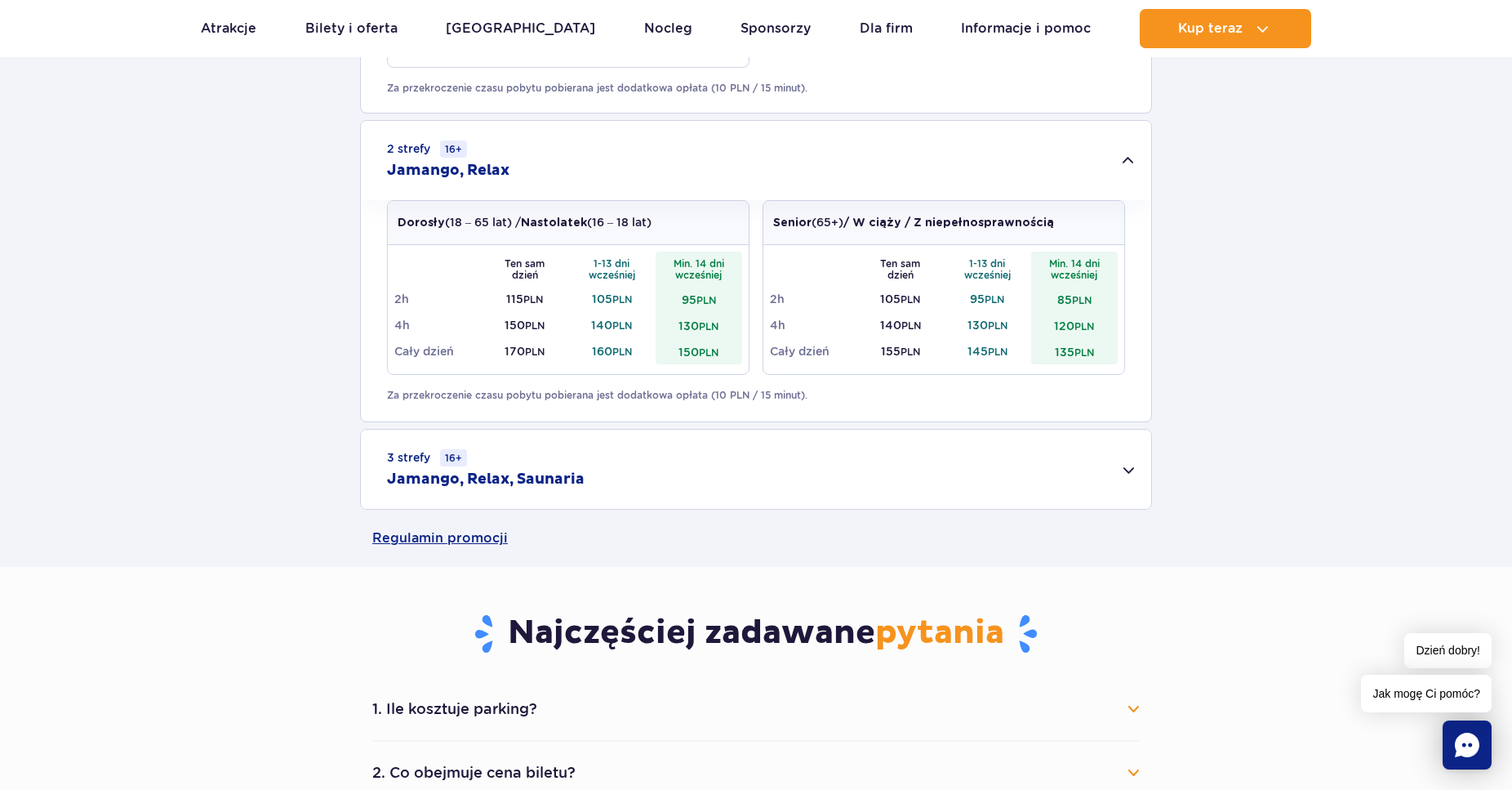
click at [1126, 465] on div "3 strefy 16+ Jamango, Relax, Saunaria" at bounding box center [755, 469] width 790 height 79
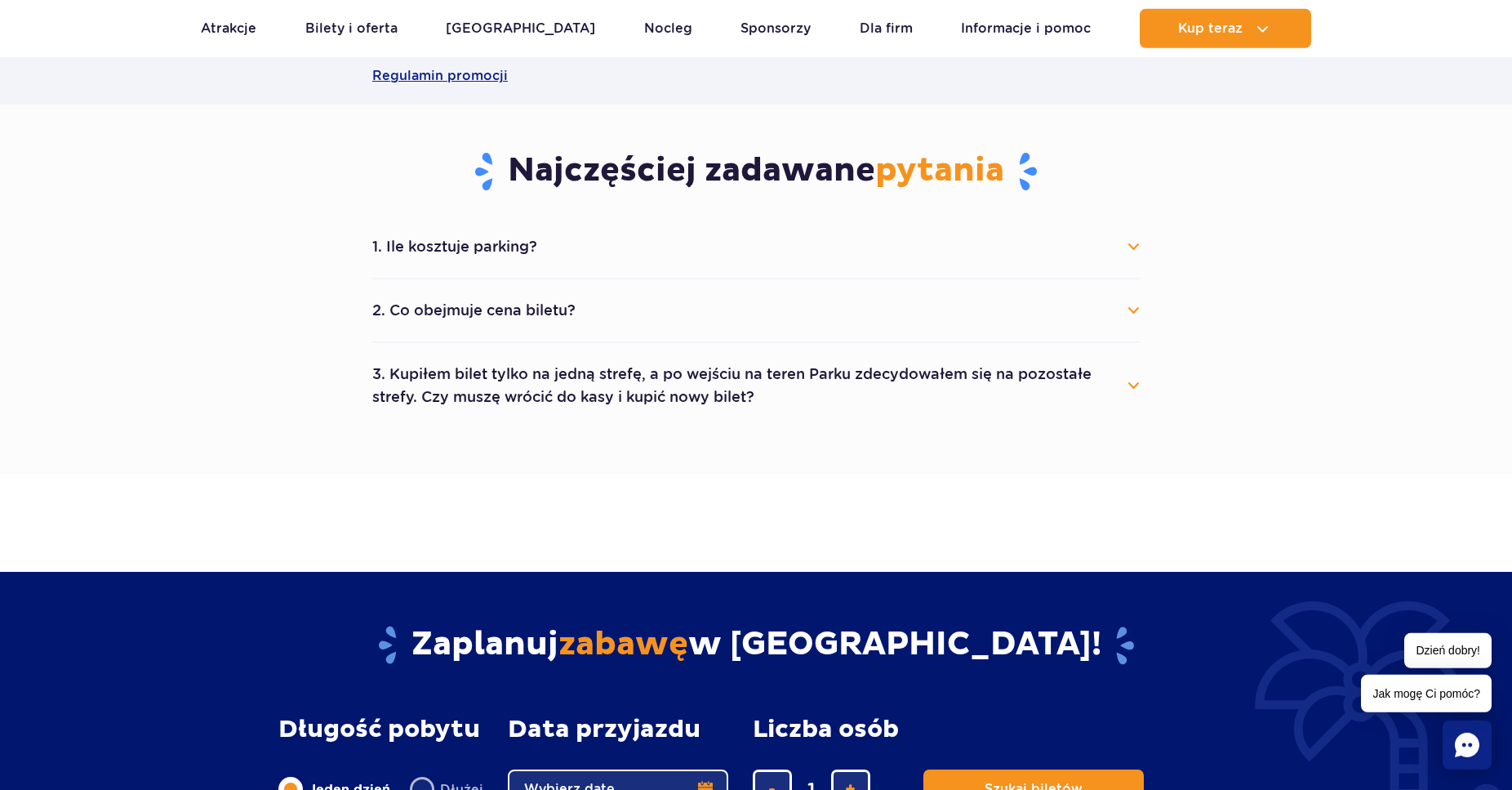
scroll to position [1749, 0]
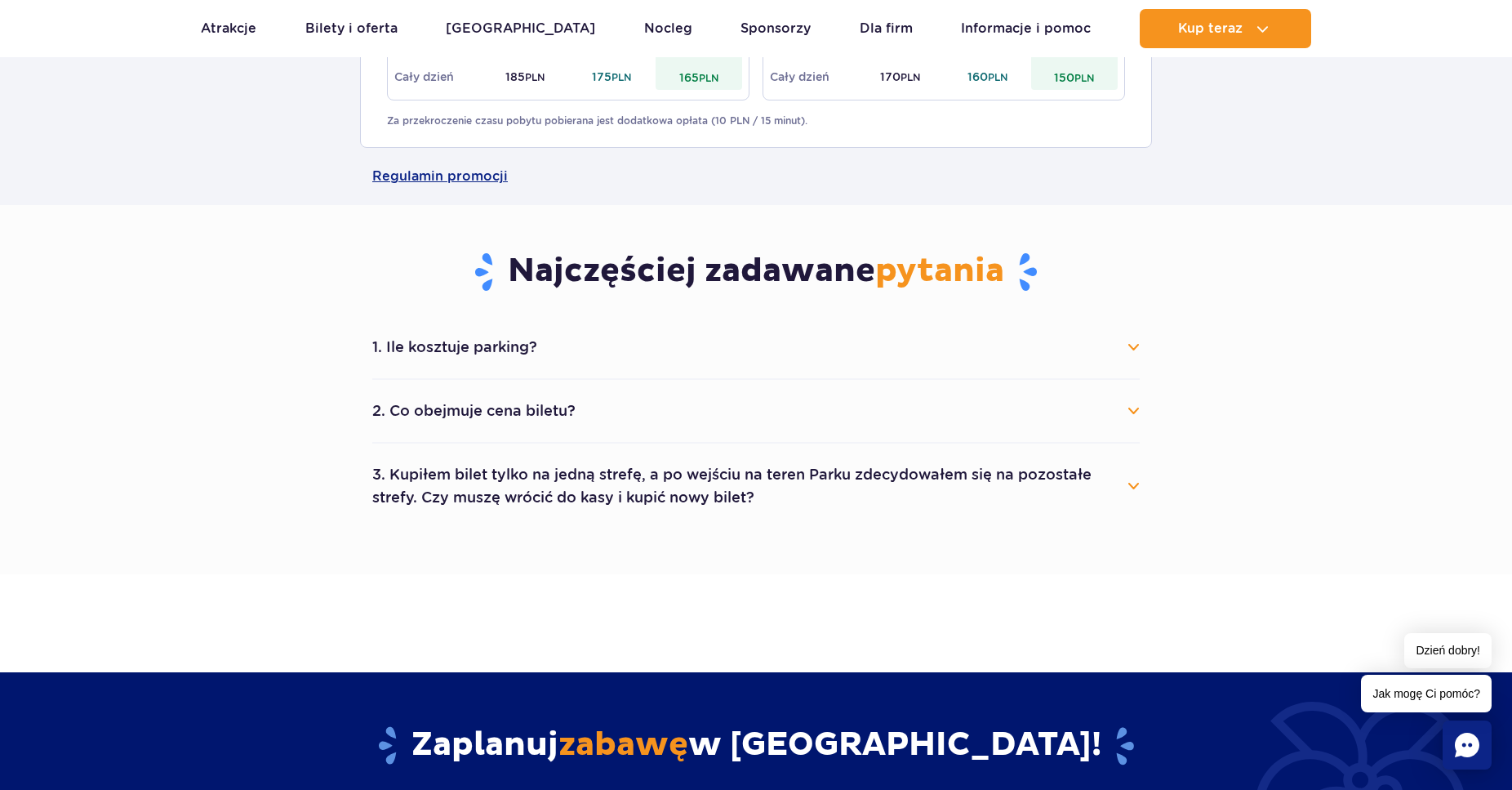
click at [1135, 345] on button "1. Ile kosztuje parking?" at bounding box center [756, 347] width 768 height 36
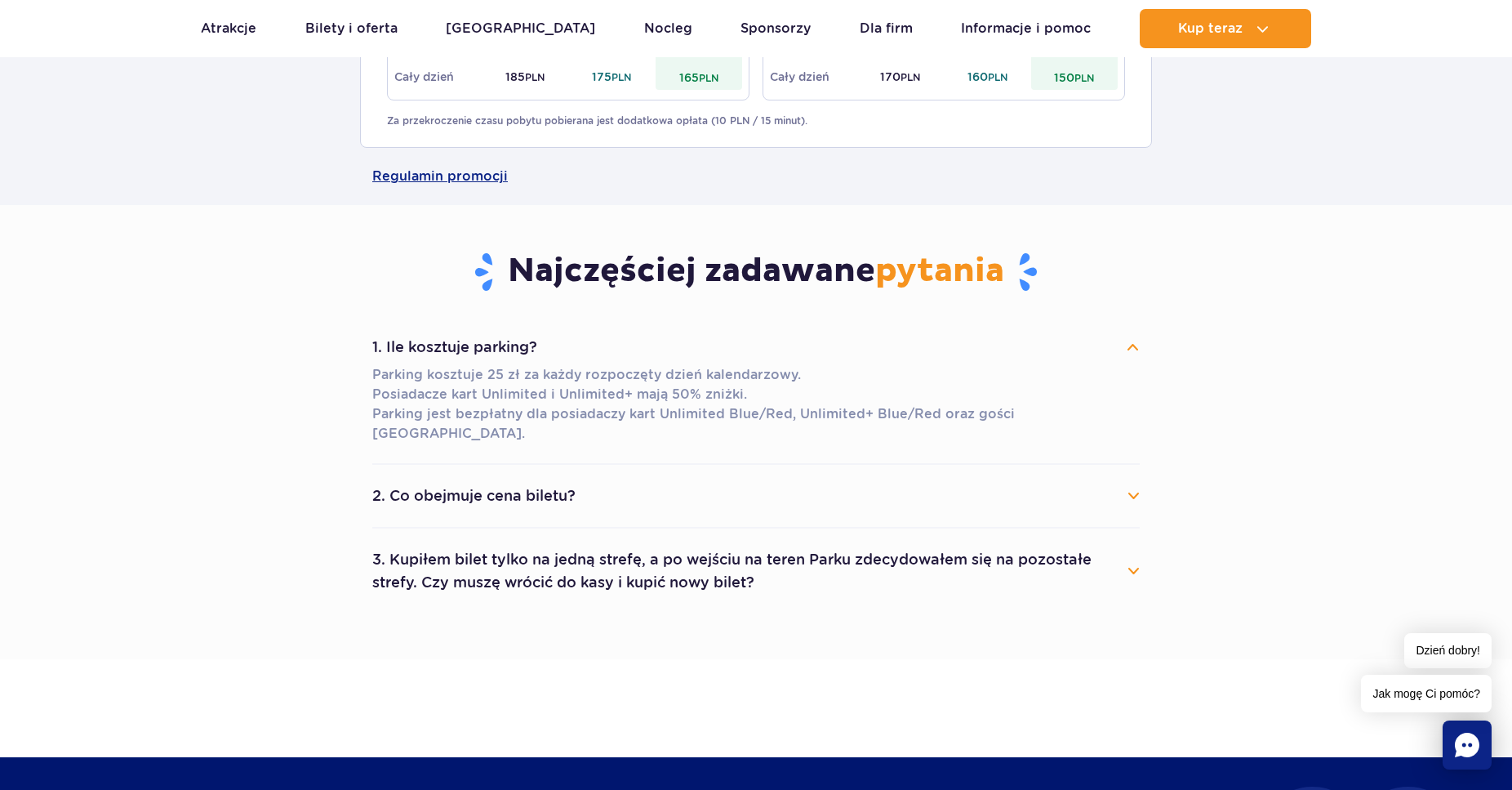
click at [1132, 484] on button "2. Co obejmuje cena biletu?" at bounding box center [756, 495] width 768 height 36
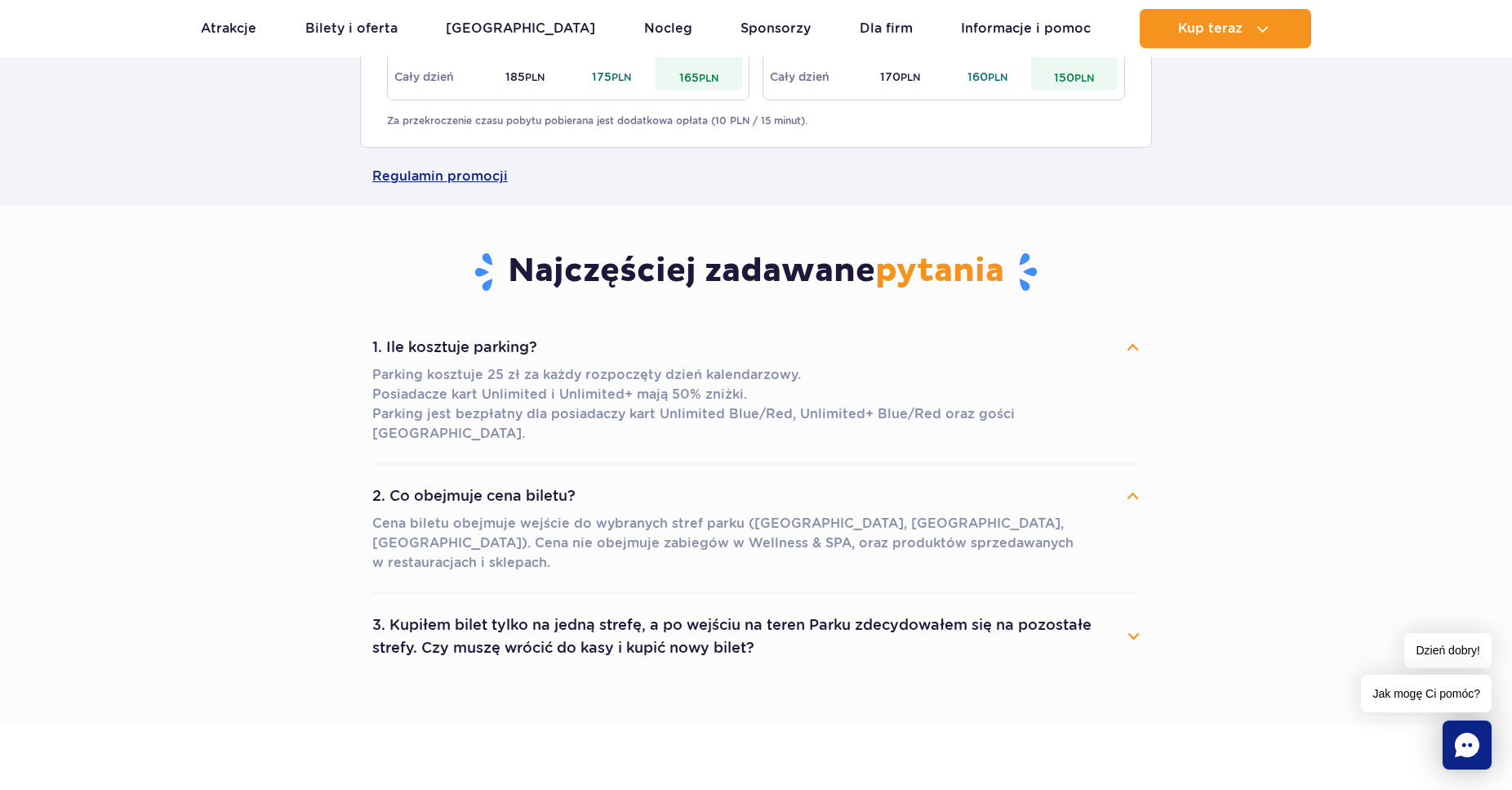
scroll to position [1832, 0]
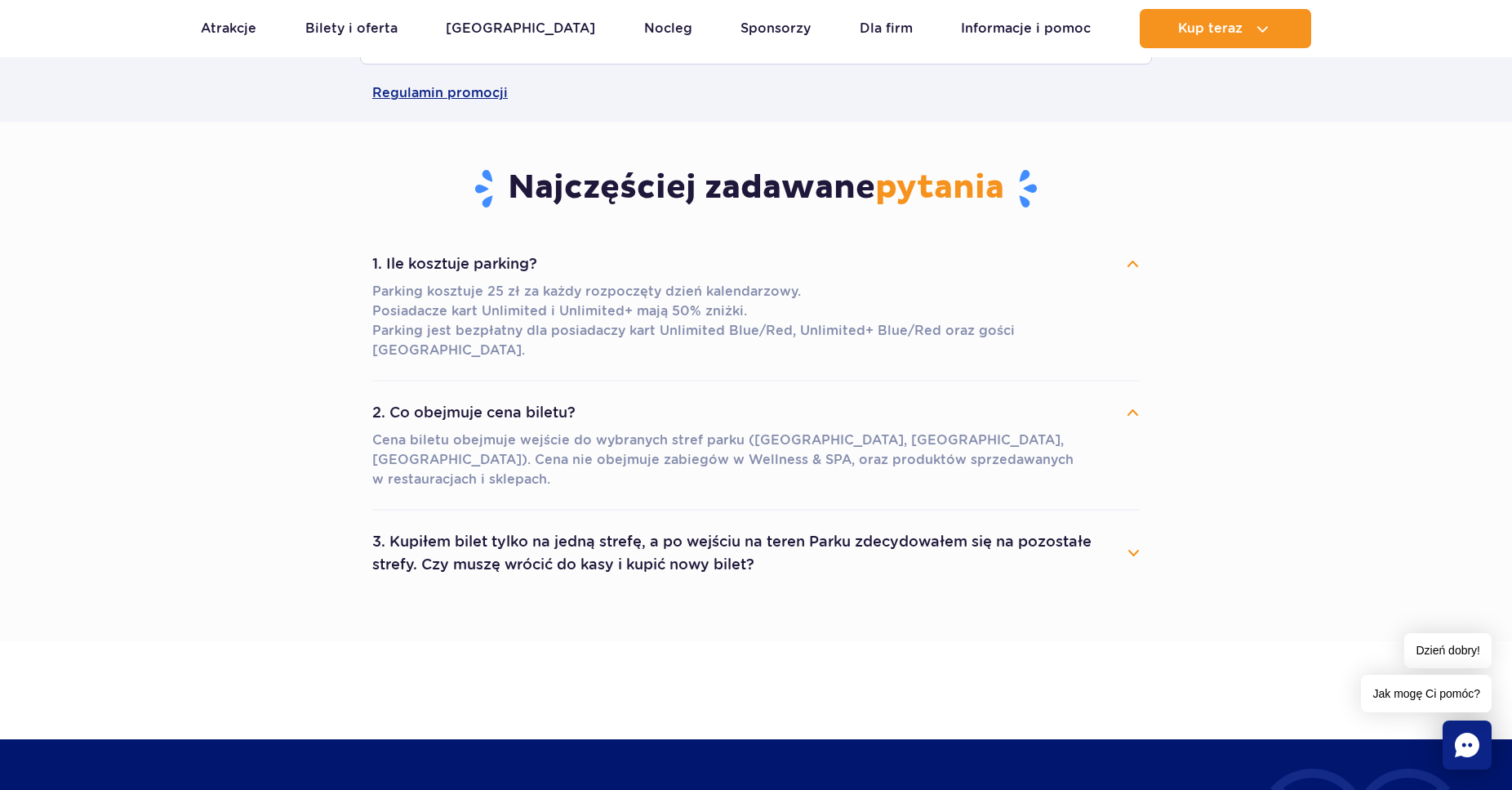
click at [1131, 523] on button "3. Kupiłem bilet tylko na jedną strefę, a po wejściu na teren Parku zdecydowałe…" at bounding box center [756, 552] width 768 height 59
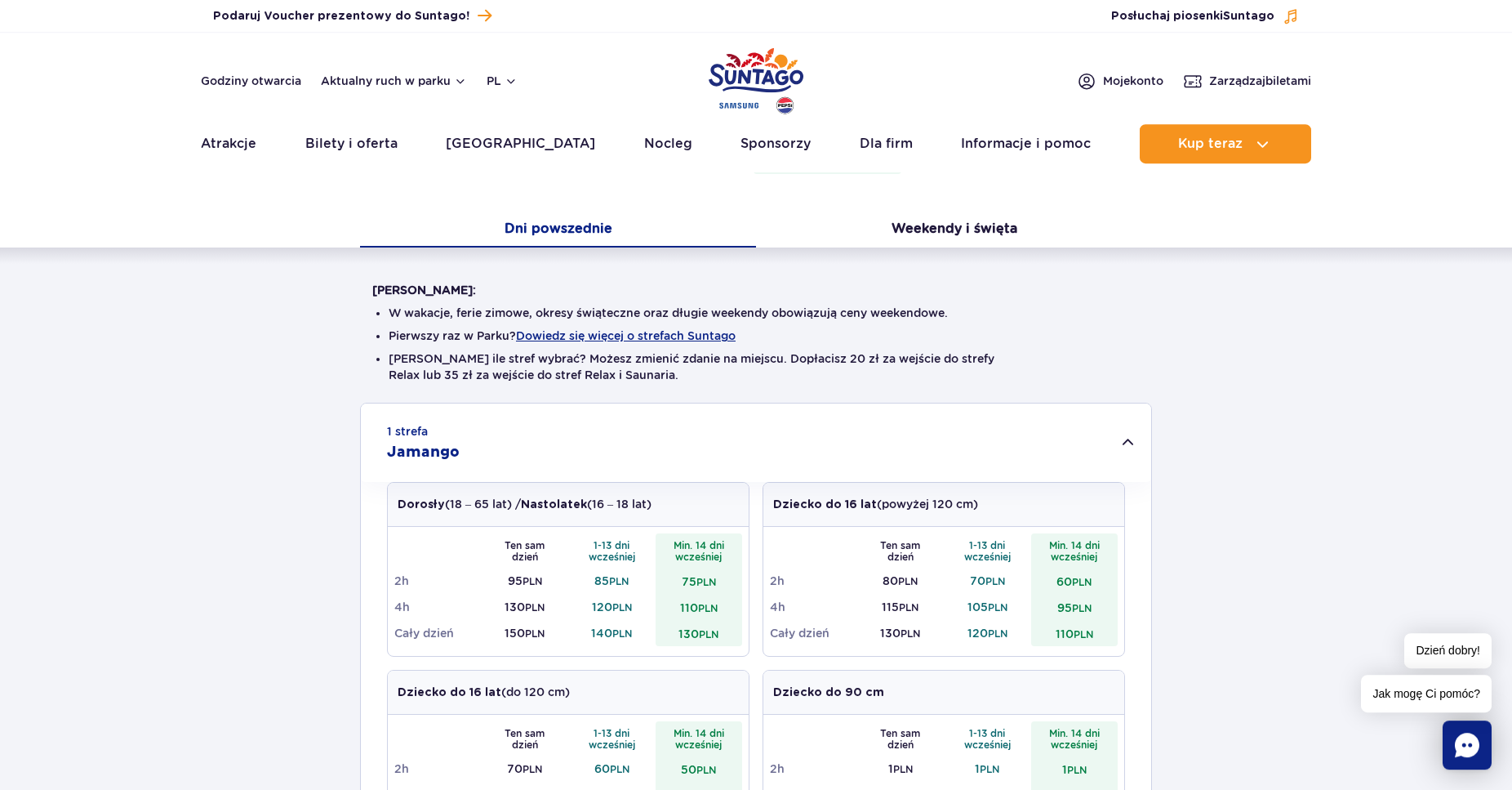
scroll to position [0, 0]
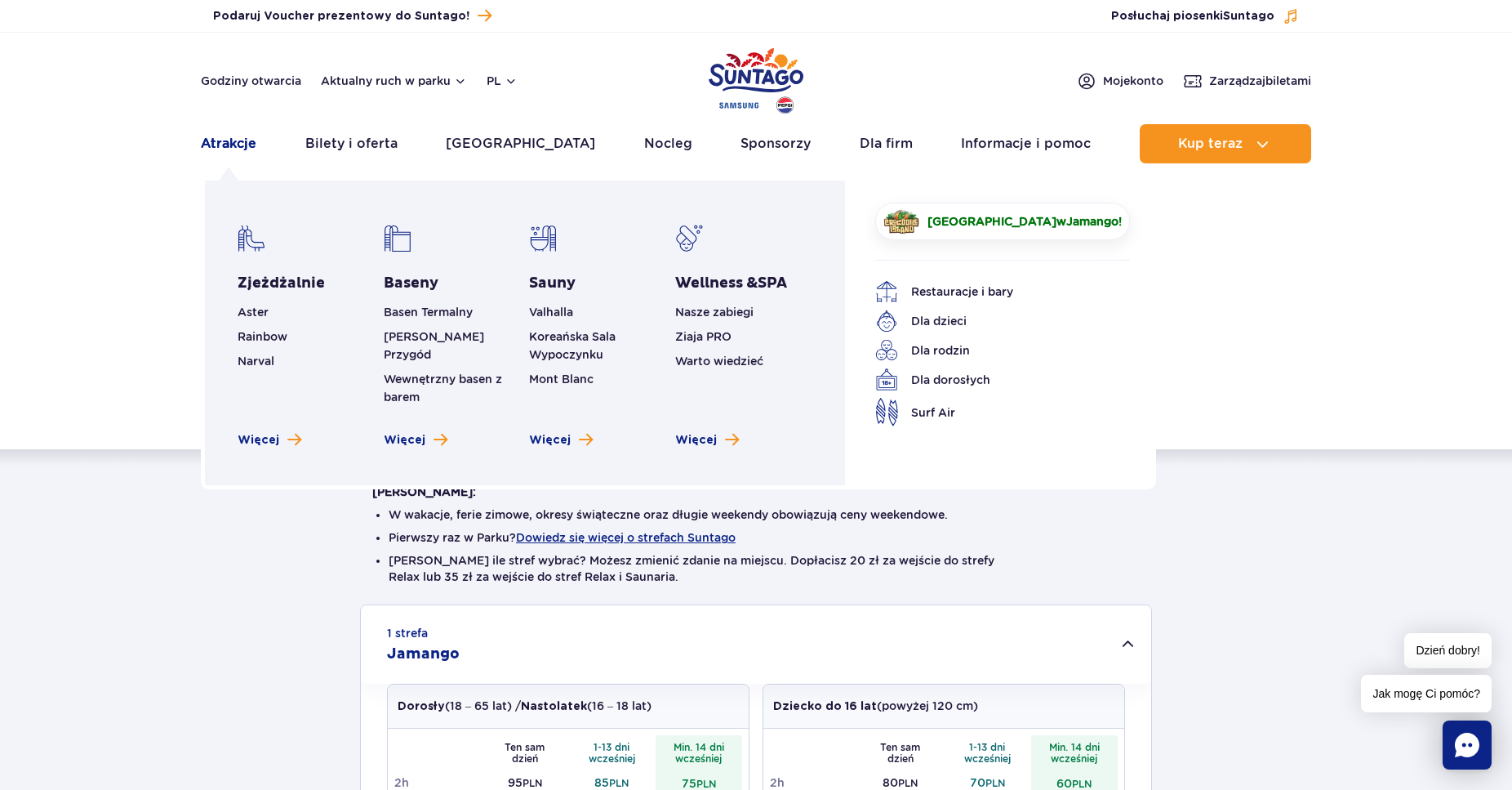
click at [232, 148] on link "Atrakcje" at bounding box center [228, 143] width 56 height 39
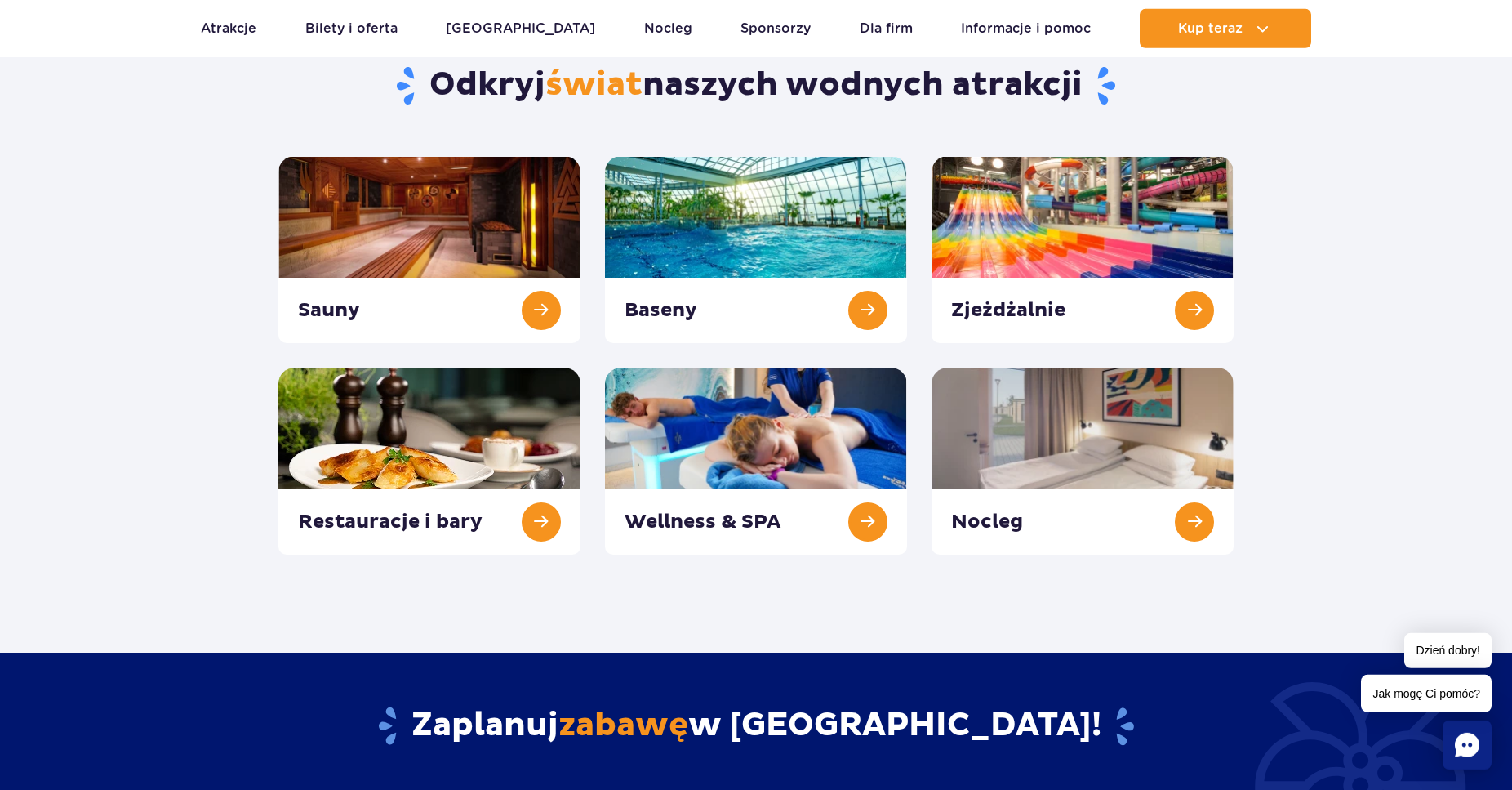
scroll to position [167, 0]
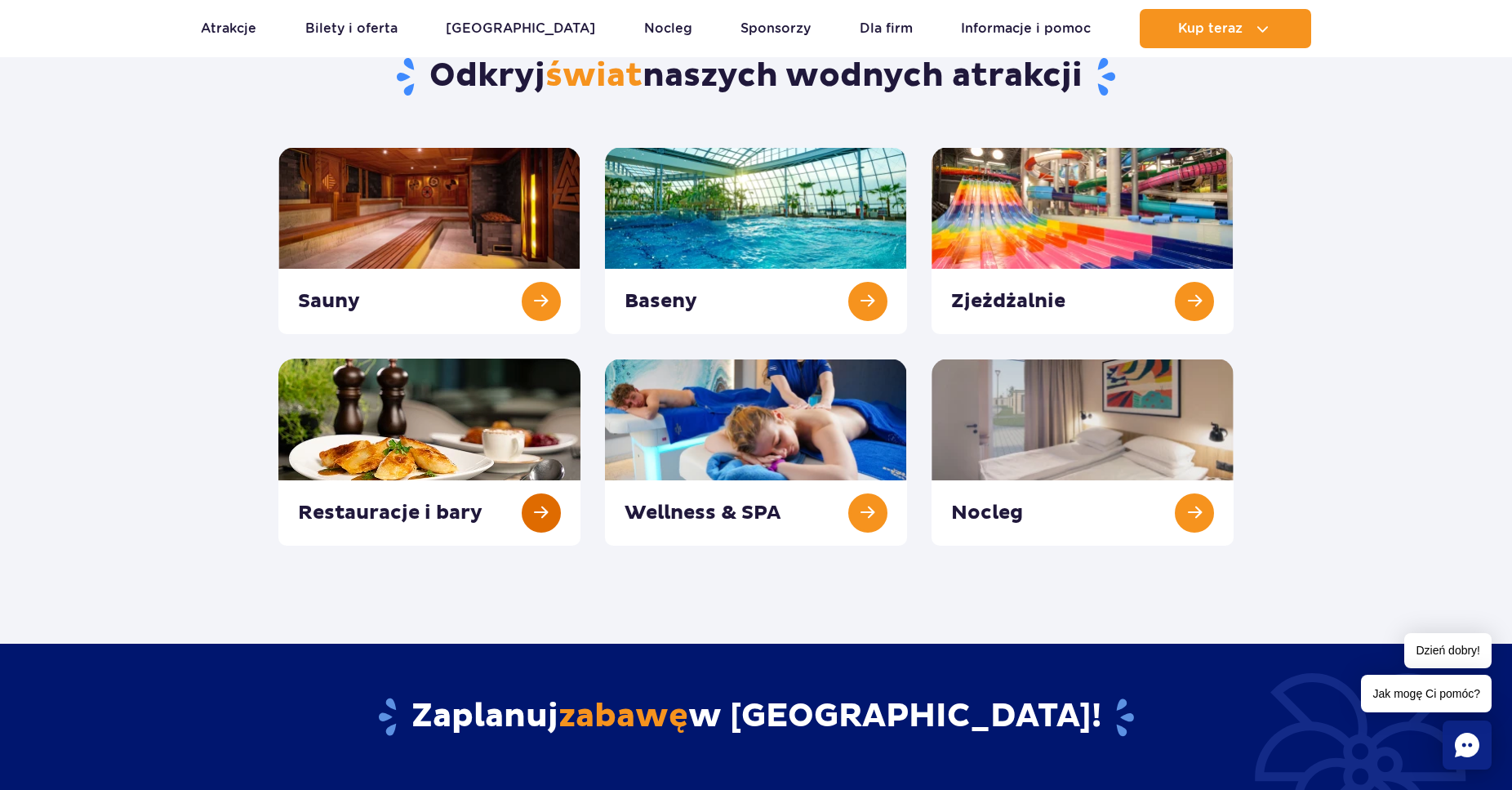
click at [538, 508] on link at bounding box center [428, 452] width 302 height 187
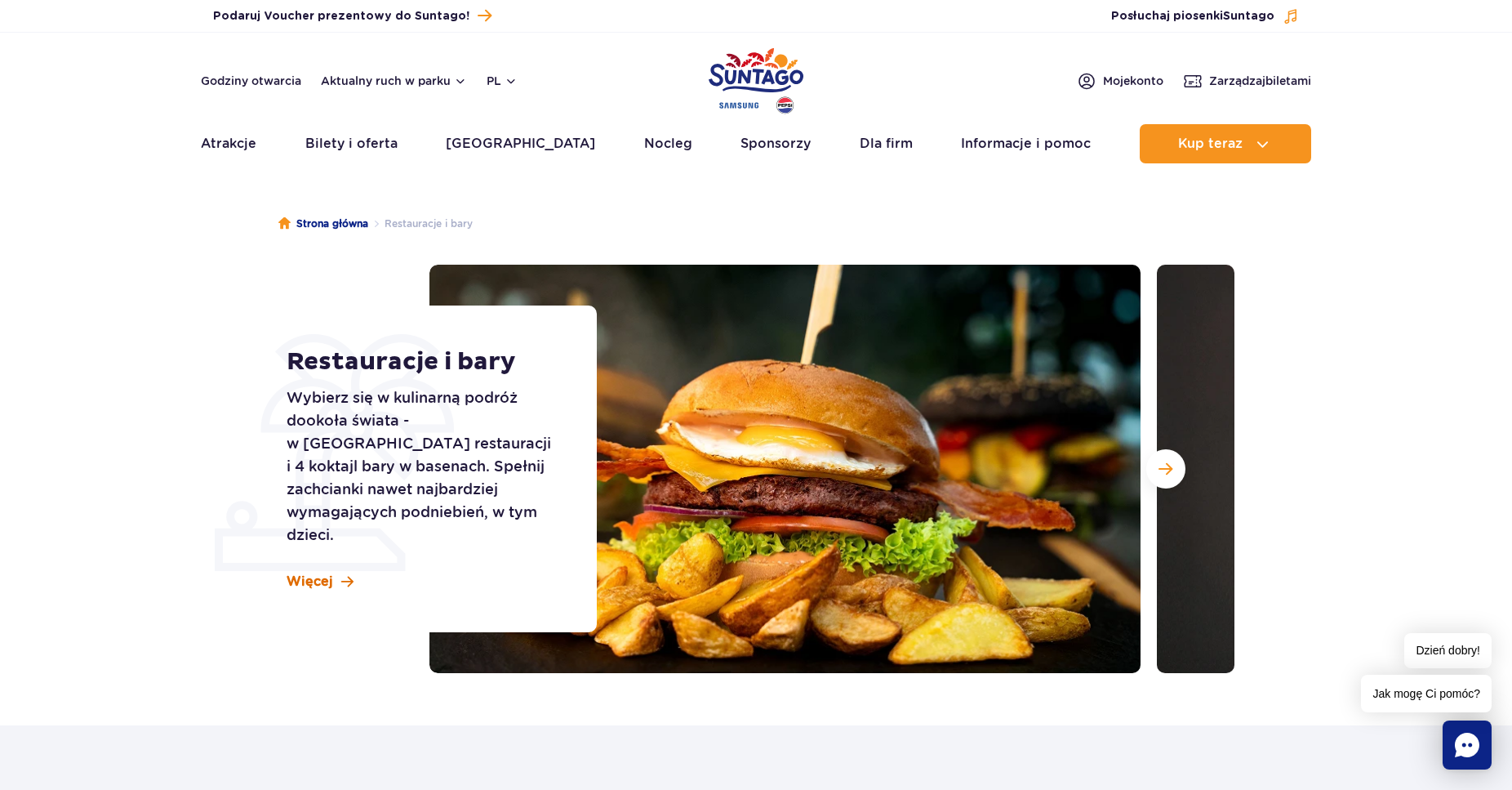
click at [338, 573] on link "Więcej" at bounding box center [319, 582] width 67 height 18
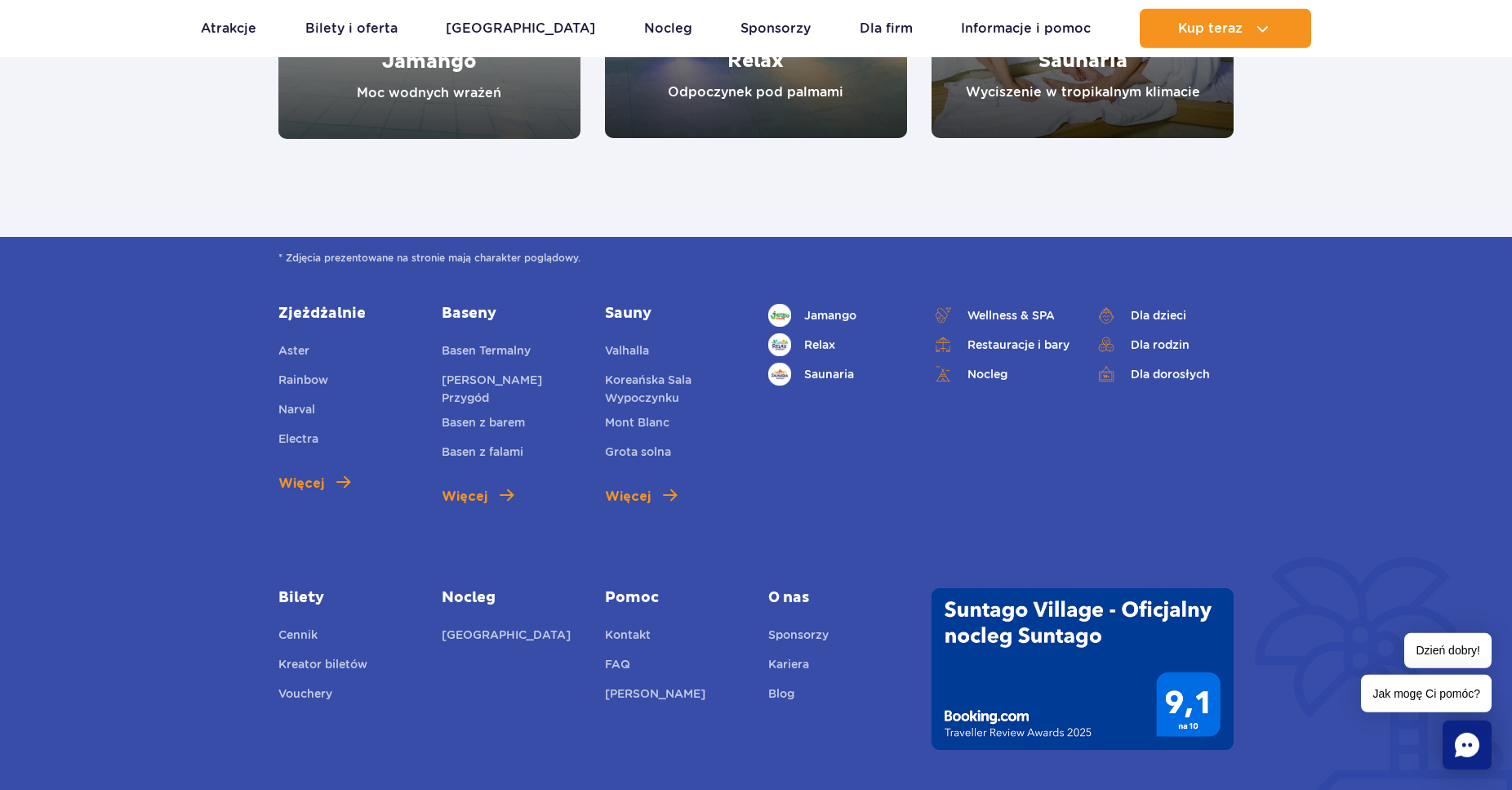
scroll to position [2981, 0]
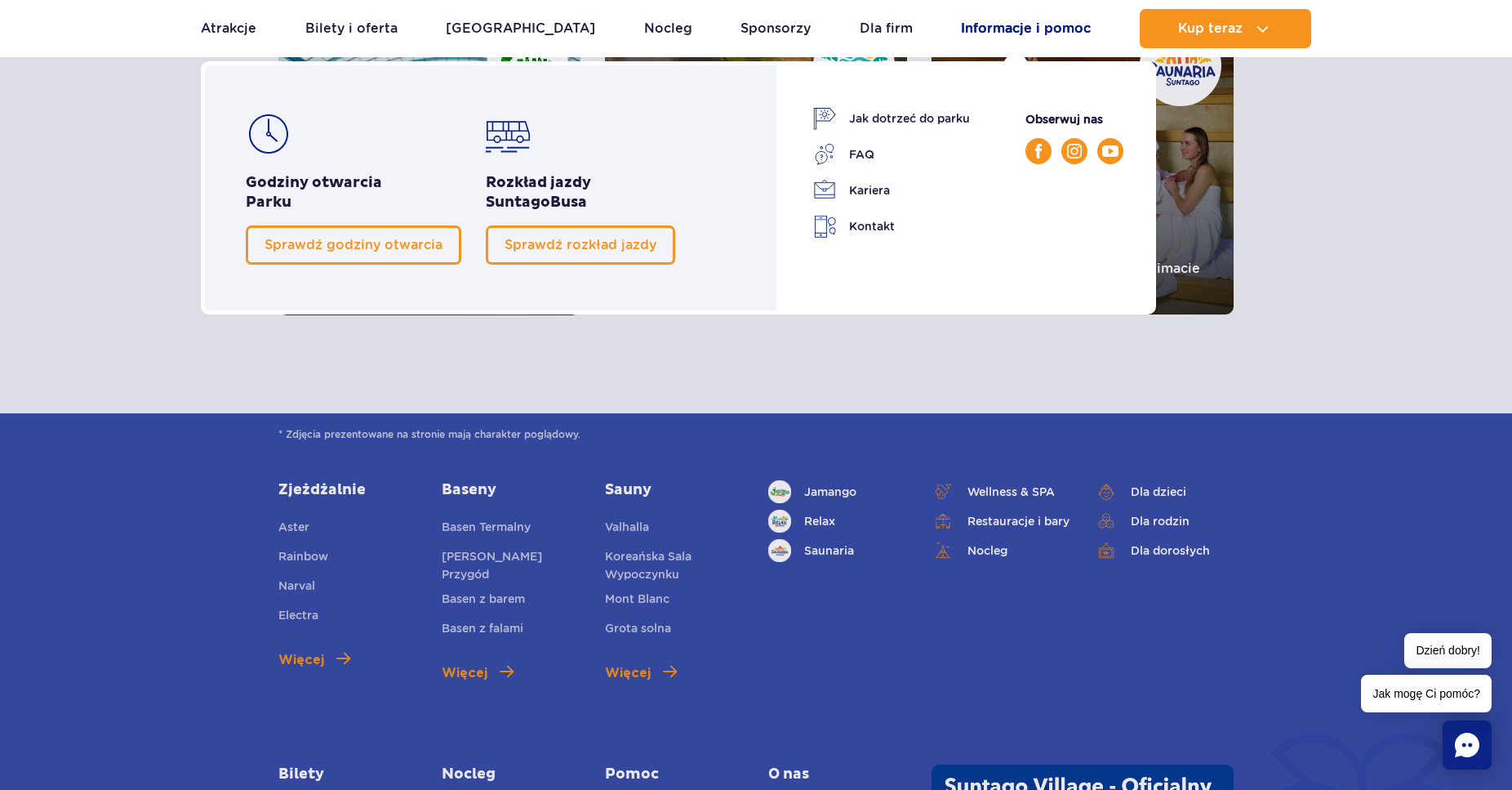
click at [1019, 29] on link "Informacje i pomoc" at bounding box center [1025, 28] width 129 height 39
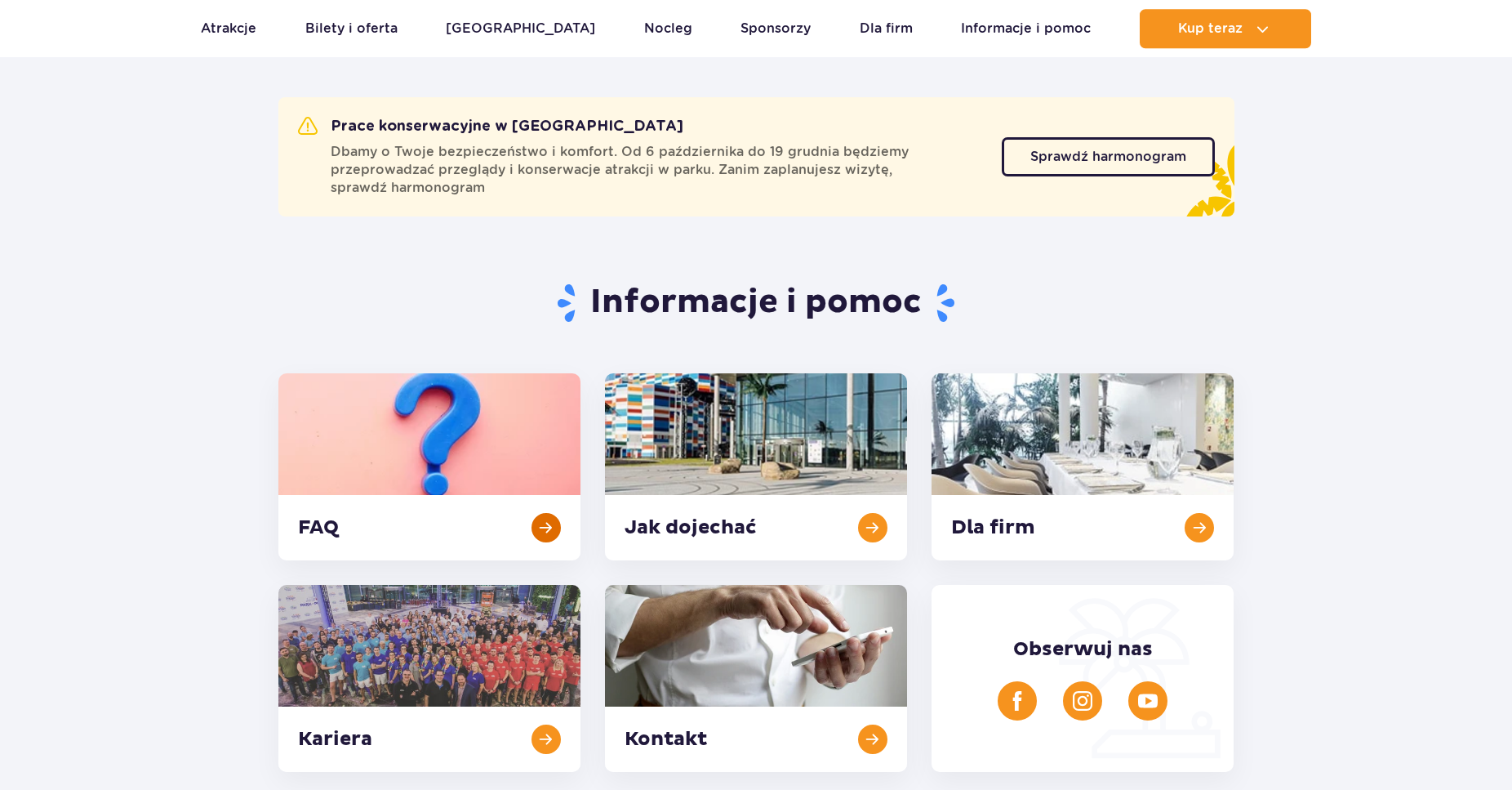
scroll to position [167, 0]
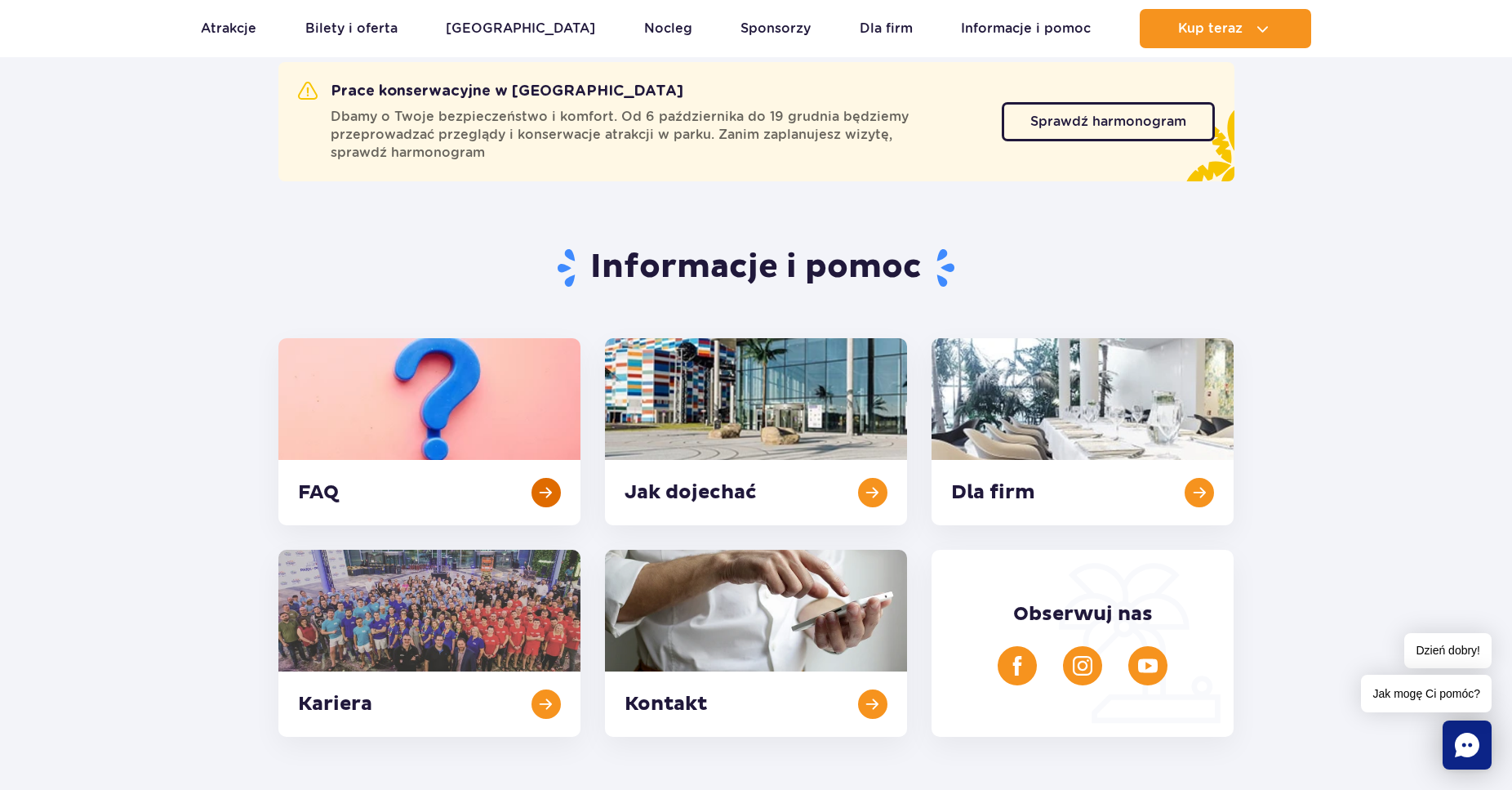
click at [414, 393] on link at bounding box center [428, 431] width 302 height 187
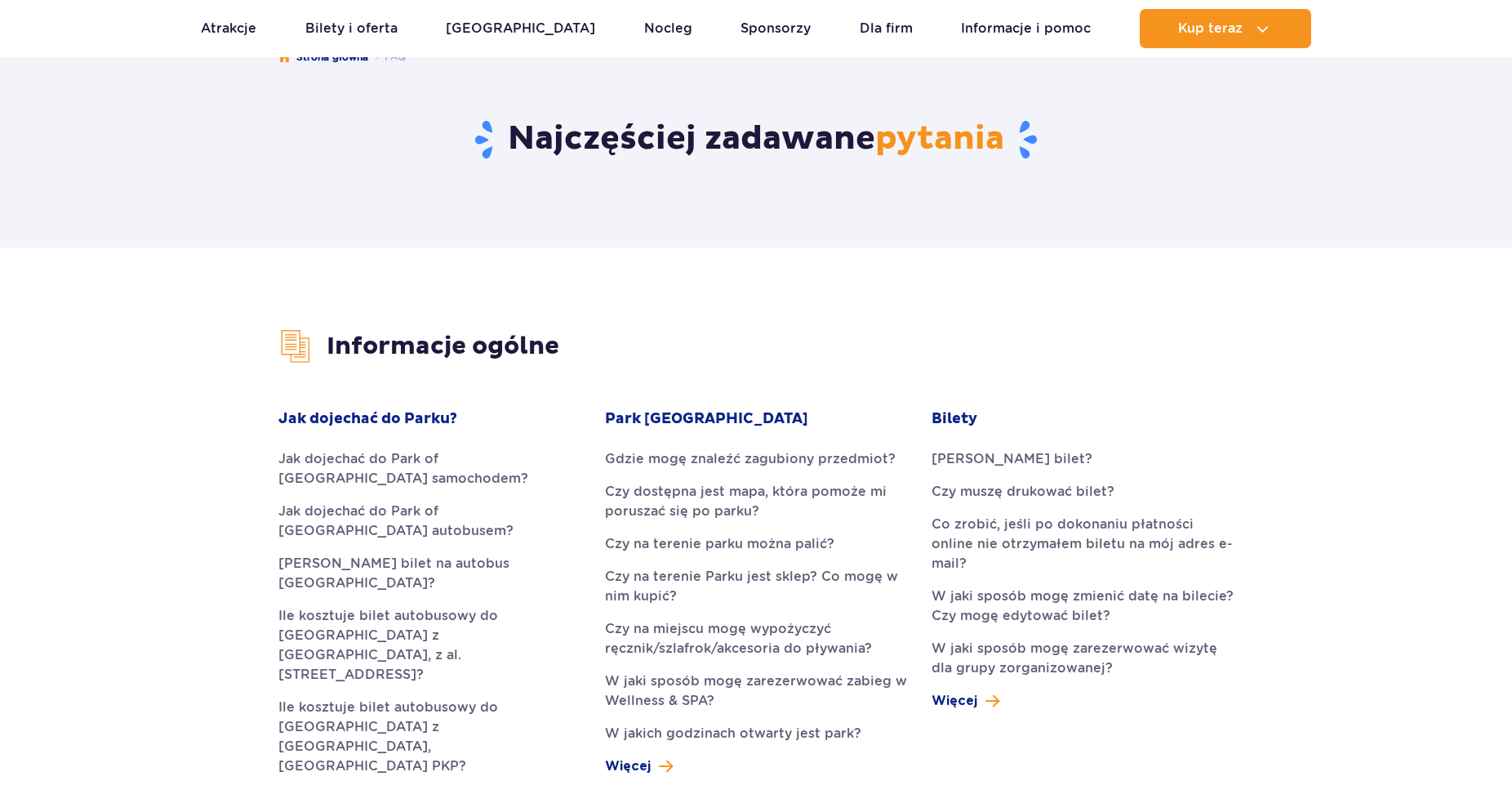
scroll to position [167, 0]
